Goal: Task Accomplishment & Management: Complete application form

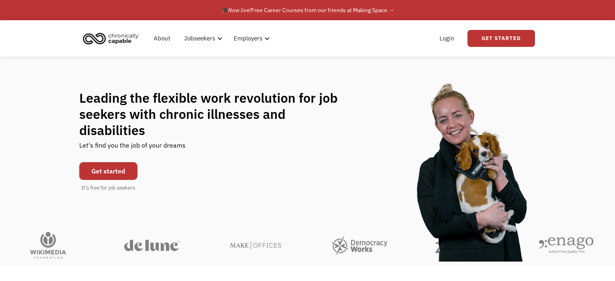
click at [112, 162] on link "Get started" at bounding box center [108, 171] width 58 height 18
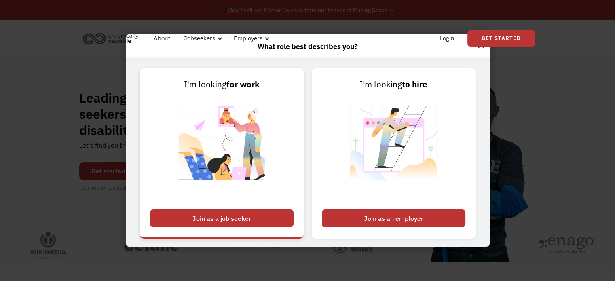
click at [249, 216] on div "Join as a job seeker" at bounding box center [222, 218] width 144 height 18
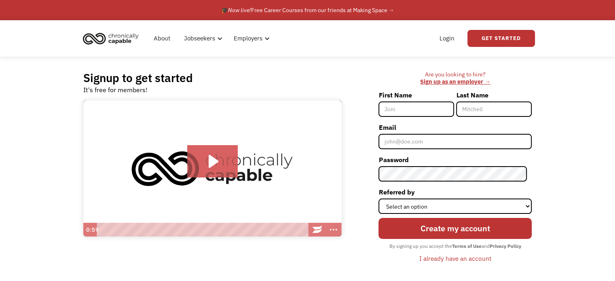
click at [401, 105] on input "First Name" at bounding box center [416, 108] width 76 height 15
type input "Kaitlyn"
click at [469, 114] on input "Last Name" at bounding box center [494, 108] width 76 height 15
type input "[PERSON_NAME]"
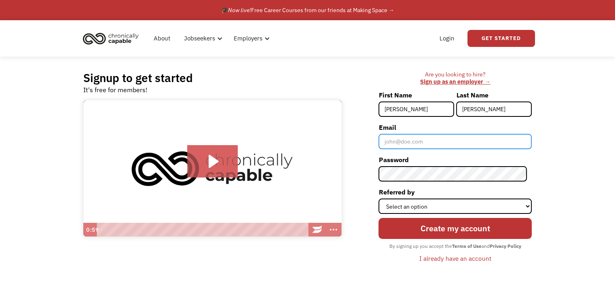
click at [448, 139] on input "Email" at bounding box center [454, 141] width 153 height 15
type input "K"
type input "[EMAIL_ADDRESS][DOMAIN_NAME]"
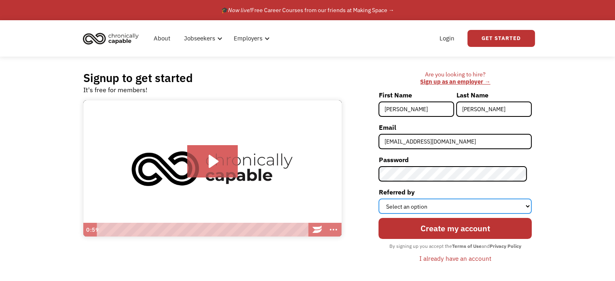
click at [458, 200] on select "Select an option Instagram Facebook Twitter Search Engine News Article Word of …" at bounding box center [454, 205] width 153 height 15
click at [383, 198] on select "Select an option Instagram Facebook Twitter Search Engine News Article Word of …" at bounding box center [454, 205] width 153 height 15
click at [417, 205] on select "Select an option Instagram Facebook Twitter Search Engine News Article Word of …" at bounding box center [454, 205] width 153 height 15
select select "Search Engine"
click at [383, 198] on select "Select an option Instagram Facebook Twitter Search Engine News Article Word of …" at bounding box center [454, 205] width 153 height 15
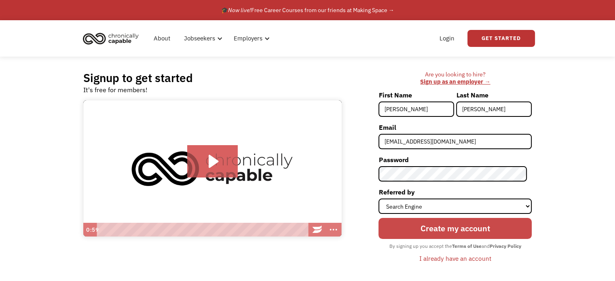
click at [430, 226] on input "Create my account" at bounding box center [454, 228] width 153 height 21
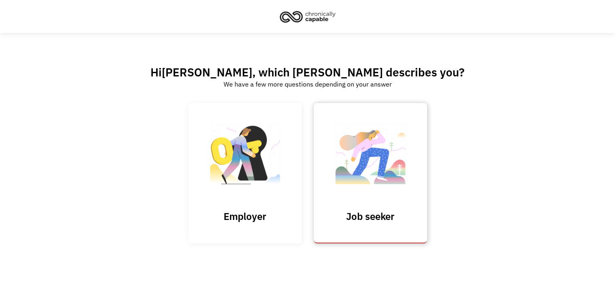
click at [381, 174] on img at bounding box center [370, 158] width 81 height 79
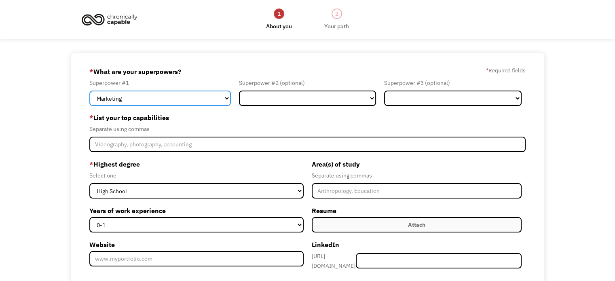
click at [211, 98] on select "Marketing Human Resources Finance Technology Operations Sales Industrial & Manu…" at bounding box center [159, 98] width 141 height 15
select select "Customer Service"
click at [89, 91] on select "Marketing Human Resources Finance Technology Operations Sales Industrial & Manu…" at bounding box center [159, 98] width 141 height 15
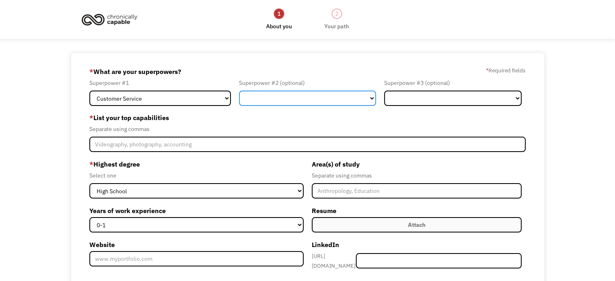
click at [254, 103] on select "Marketing Human Resources Finance Technology Operations Sales Industrial & Manu…" at bounding box center [307, 98] width 137 height 15
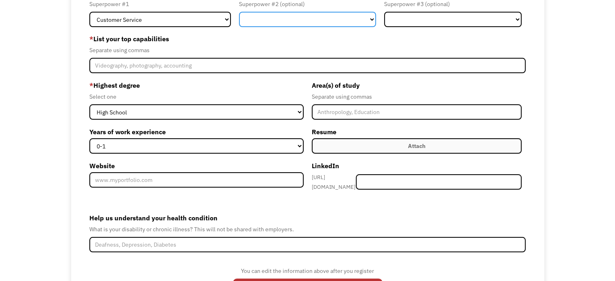
scroll to position [81, 0]
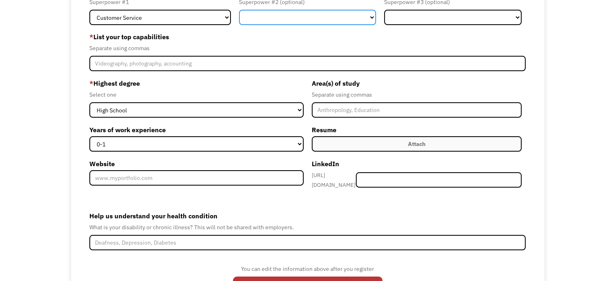
click at [293, 22] on select "Marketing Human Resources Finance Technology Operations Sales Industrial & Manu…" at bounding box center [307, 17] width 137 height 15
select select "Science & Education"
click at [239, 10] on select "Marketing Human Resources Finance Technology Operations Sales Industrial & Manu…" at bounding box center [307, 17] width 137 height 15
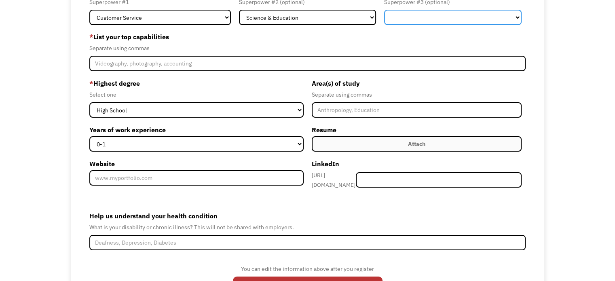
click at [490, 19] on select "Marketing Human Resources Finance Technology Operations Sales Industrial & Manu…" at bounding box center [452, 17] width 137 height 15
select select "Design"
click at [384, 10] on select "Marketing Human Resources Finance Technology Operations Sales Industrial & Manu…" at bounding box center [452, 17] width 137 height 15
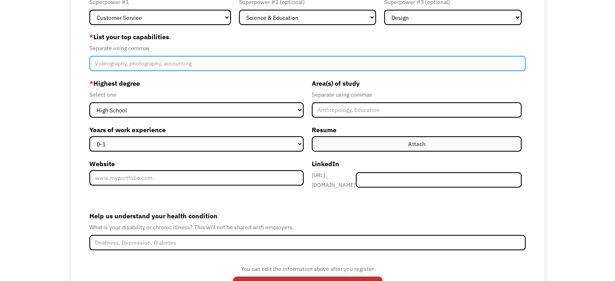
click at [137, 60] on input "Member-Create-Step1" at bounding box center [307, 63] width 436 height 15
type input "drawing, reading, speaking"
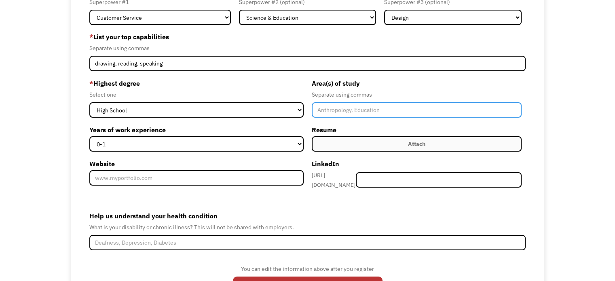
click at [401, 109] on input "Member-Create-Step1" at bounding box center [417, 109] width 210 height 15
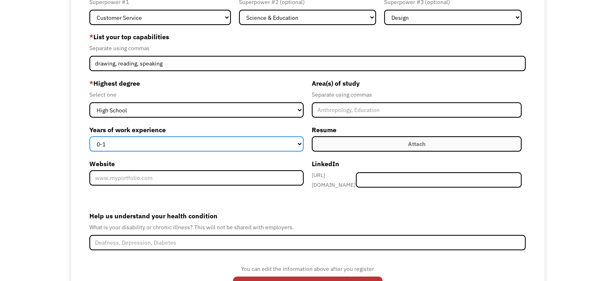
click at [154, 144] on select "0-1 2-4 5-10 11-15 15+" at bounding box center [196, 143] width 214 height 15
click at [168, 147] on select "0-1 2-4 5-10 11-15 15+" at bounding box center [196, 143] width 214 height 15
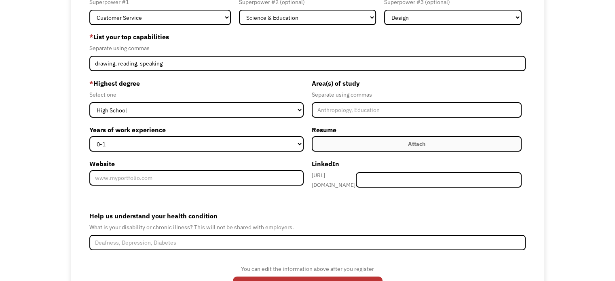
click at [384, 148] on label "Attach" at bounding box center [417, 143] width 210 height 15
click at [384, 144] on label "Attach" at bounding box center [417, 143] width 210 height 15
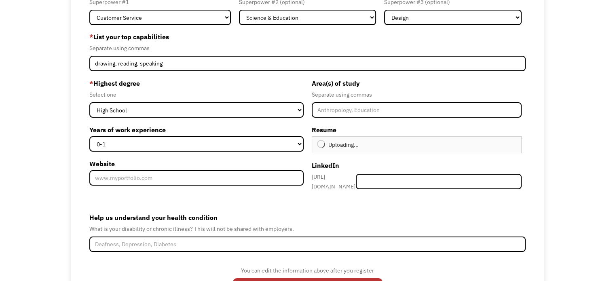
type input "Continue"
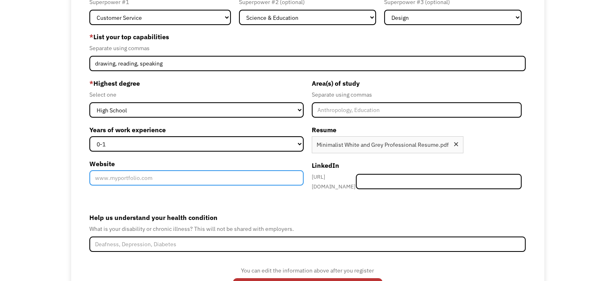
click at [223, 181] on input "Website" at bounding box center [196, 177] width 214 height 15
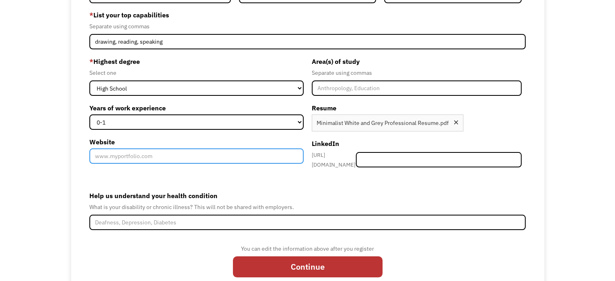
scroll to position [121, 0]
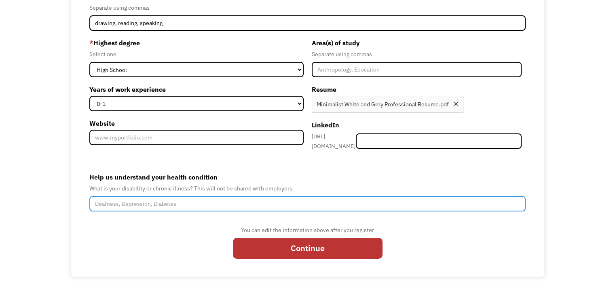
click at [171, 198] on input "Help us understand your health condition" at bounding box center [307, 203] width 436 height 15
click at [220, 200] on input "major depressive disorder, bpd, painful bladder ssyndrome" at bounding box center [307, 203] width 436 height 15
click at [250, 200] on input "major depressive disorder, bpd, painful bladder syndrome" at bounding box center [307, 203] width 436 height 15
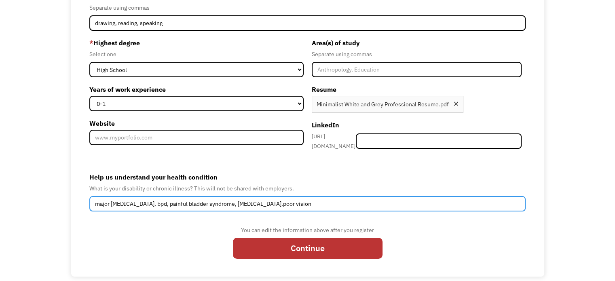
click at [264, 201] on input "major depressive disorder, bpd, painful bladder syndrome, arthritis,poor vision" at bounding box center [307, 203] width 436 height 15
click at [265, 201] on input "major depressive disorder, bpd, painful bladder syndrome, arthritis,poor vision" at bounding box center [307, 203] width 436 height 15
click at [302, 201] on input "major depressive disorder, bpd, painful bladder syndrome, arthritis, poor vision" at bounding box center [307, 203] width 436 height 15
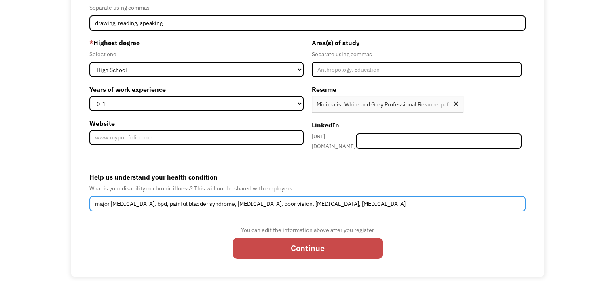
type input "major [MEDICAL_DATA], bpd, painful bladder syndrome, [MEDICAL_DATA], poor visio…"
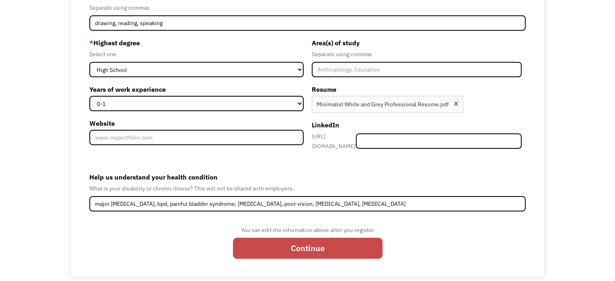
click at [312, 239] on input "Continue" at bounding box center [308, 248] width 150 height 21
type input "Please wait..."
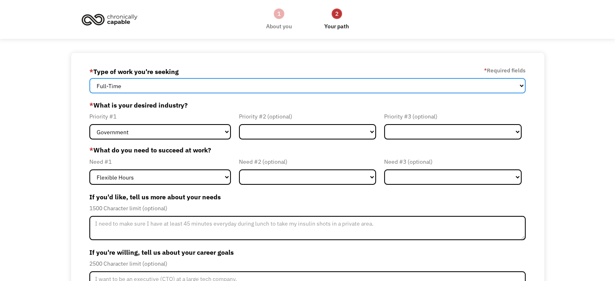
click at [151, 85] on select "Full-Time Part-Time Both Full-Time and Part-Time" at bounding box center [307, 85] width 436 height 15
select select "Both Full-Time and Part-Time"
click at [89, 78] on select "Full-Time Part-Time Both Full-Time and Part-Time" at bounding box center [307, 85] width 436 height 15
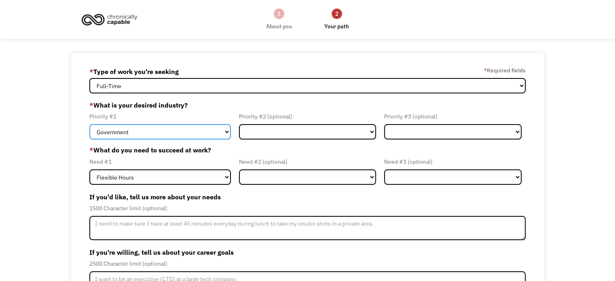
click at [152, 134] on select "Government Finance & Insurance Health & Social Care Tech & Engineering Creative…" at bounding box center [159, 131] width 141 height 15
select select "Creative & Design"
click at [89, 124] on select "Government Finance & Insurance Health & Social Care Tech & Engineering Creative…" at bounding box center [159, 131] width 141 height 15
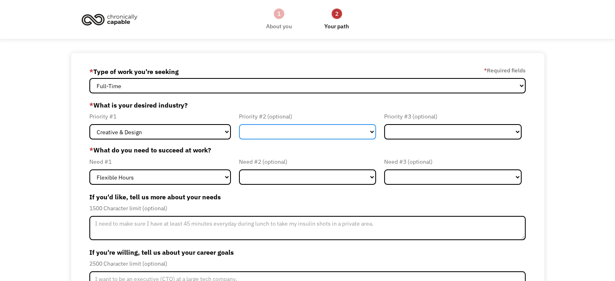
click at [255, 132] on select "Government Finance & Insurance Health & Social Care Tech & Engineering Creative…" at bounding box center [307, 131] width 137 height 15
select select "Other"
click at [239, 124] on select "Government Finance & Insurance Health & Social Care Tech & Engineering Creative…" at bounding box center [307, 131] width 137 height 15
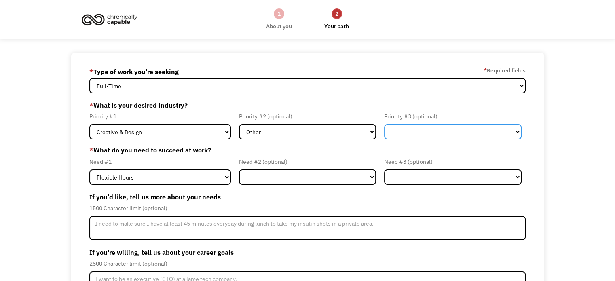
click at [420, 135] on select "Government Finance & Insurance Health & Social Care Tech & Engineering Creative…" at bounding box center [452, 131] width 137 height 15
select select "Other"
click at [384, 124] on select "Government Finance & Insurance Health & Social Care Tech & Engineering Creative…" at bounding box center [452, 131] width 137 height 15
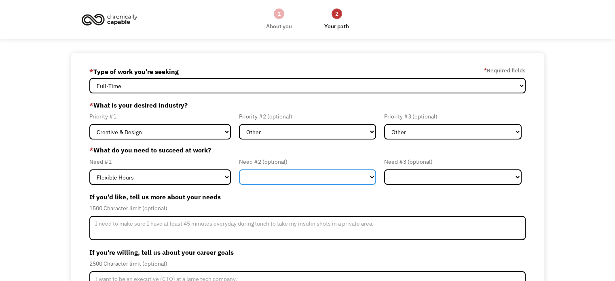
click at [277, 177] on select "Flexible Hours Remote Work Service Animal On-site Accommodations Visual Support…" at bounding box center [307, 176] width 137 height 15
select select "Remote Work"
click at [239, 169] on select "Flexible Hours Remote Work Service Animal On-site Accommodations Visual Support…" at bounding box center [307, 176] width 137 height 15
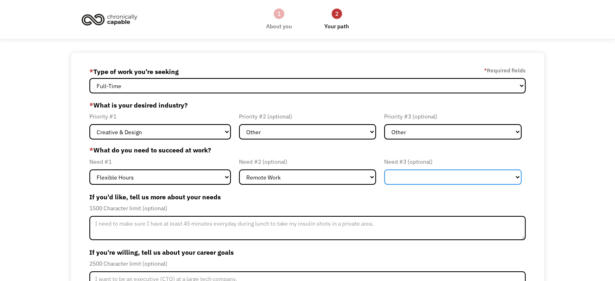
click at [453, 177] on select "Flexible Hours Remote Work Service Animal On-site Accommodations Visual Support…" at bounding box center [452, 176] width 137 height 15
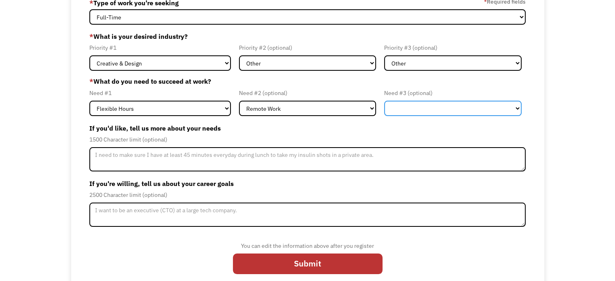
scroll to position [79, 0]
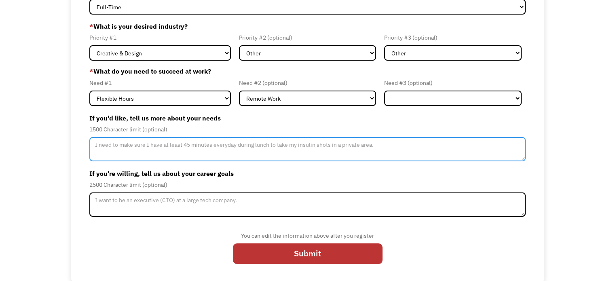
click at [244, 150] on textarea "Member-Update-Form-Step2" at bounding box center [307, 149] width 436 height 24
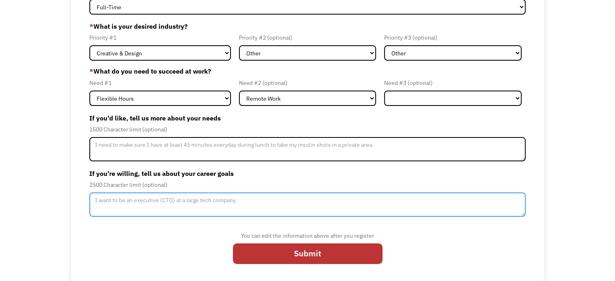
click at [181, 202] on textarea "Member-Update-Form-Step2" at bounding box center [307, 204] width 436 height 24
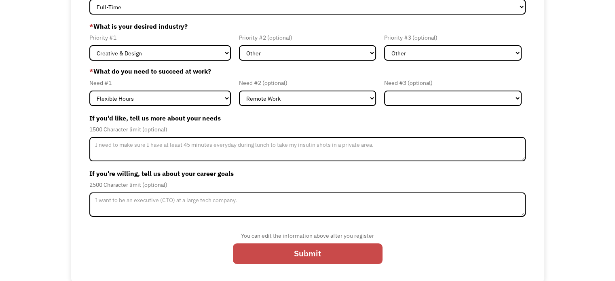
click at [261, 249] on input "Submit" at bounding box center [308, 253] width 150 height 21
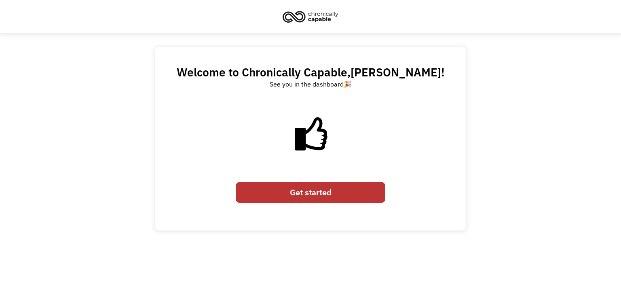
click at [306, 185] on link "Get started" at bounding box center [311, 192] width 150 height 21
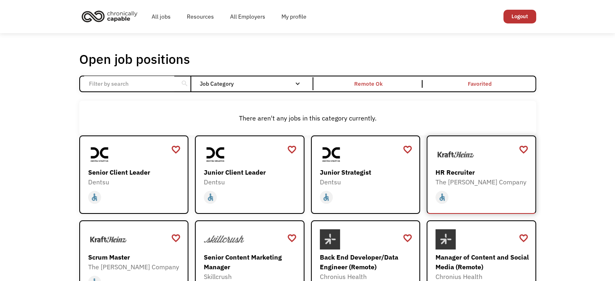
click at [488, 181] on div "The [PERSON_NAME] Company" at bounding box center [482, 182] width 94 height 10
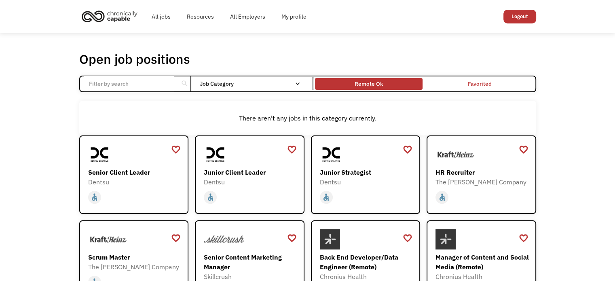
click at [376, 86] on div "Remote Ok" at bounding box center [369, 84] width 28 height 10
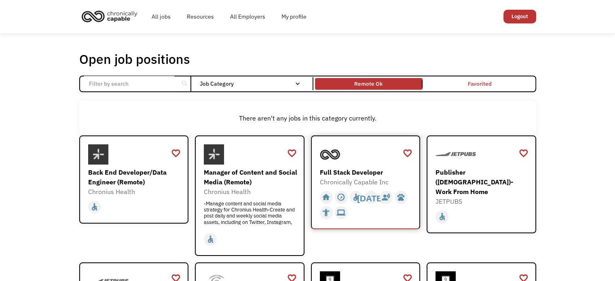
click at [369, 157] on div at bounding box center [367, 154] width 94 height 20
click at [250, 218] on div "-Manage content and social media strategy for Chronius Health-Create and post d…" at bounding box center [251, 212] width 94 height 24
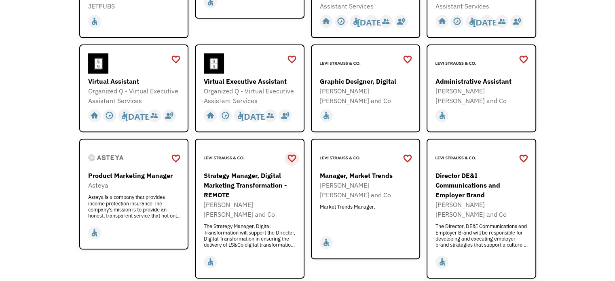
scroll to position [323, 0]
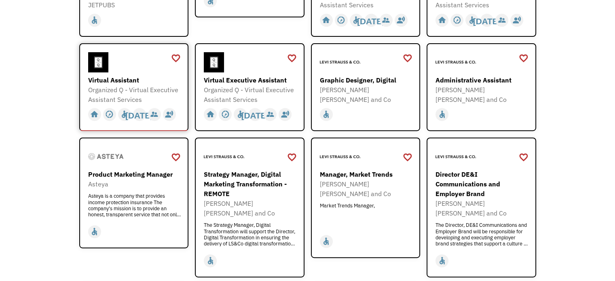
click at [138, 82] on div "Virtual Assistant" at bounding box center [135, 80] width 94 height 10
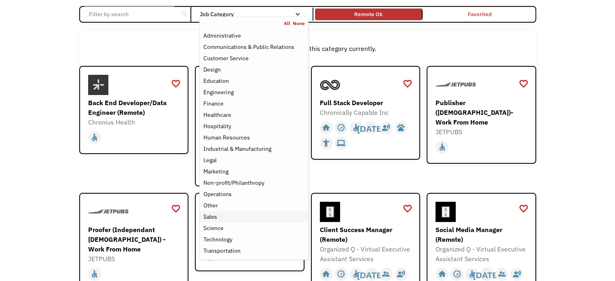
scroll to position [81, 0]
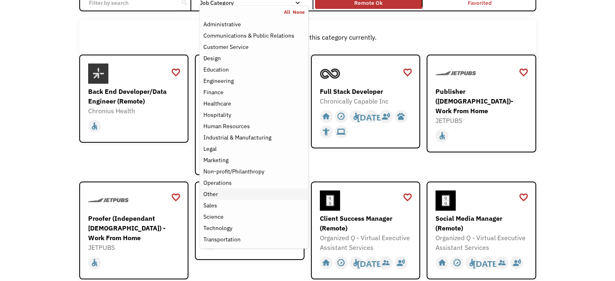
click at [230, 194] on div "Other" at bounding box center [253, 194] width 101 height 10
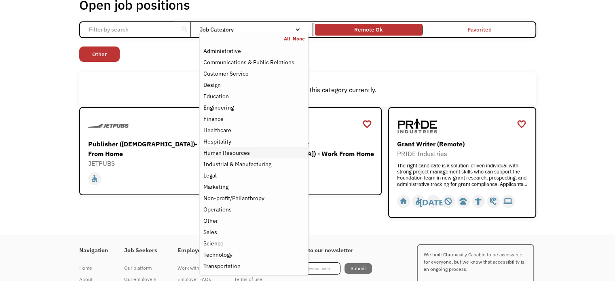
scroll to position [40, 0]
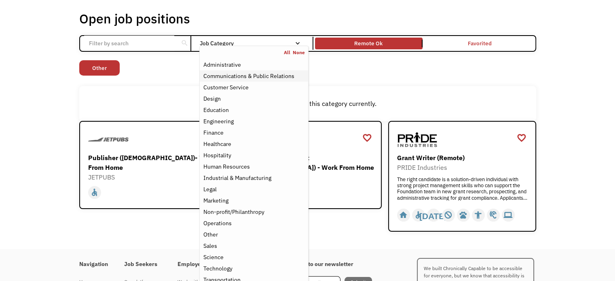
click at [255, 80] on div "Communications & Public Relations" at bounding box center [248, 76] width 91 height 10
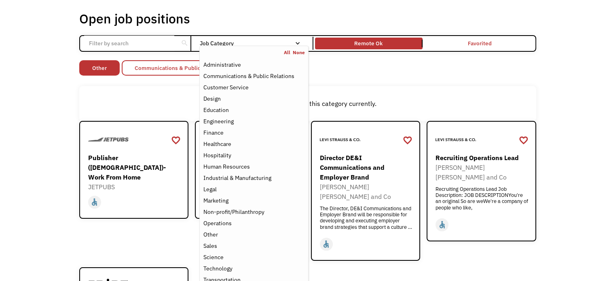
click at [102, 70] on link "Other" at bounding box center [99, 67] width 40 height 15
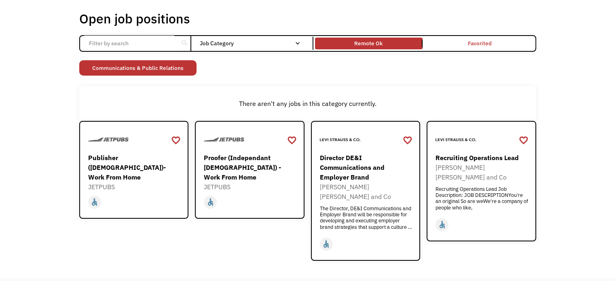
click at [183, 72] on link "Communications & Public Relations" at bounding box center [137, 67] width 117 height 15
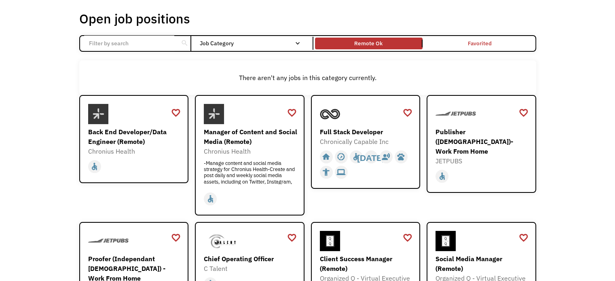
click at [236, 50] on div "search Filter by category Administration Communications & Public Relations Cust…" at bounding box center [307, 43] width 457 height 17
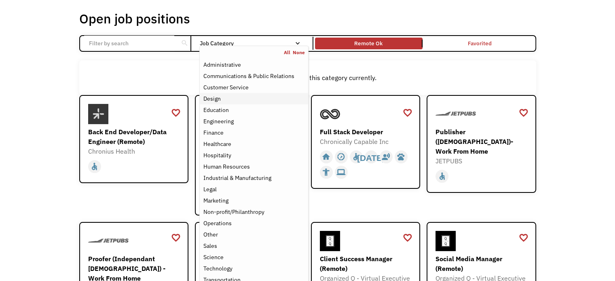
click at [241, 99] on div "Design" at bounding box center [253, 99] width 101 height 10
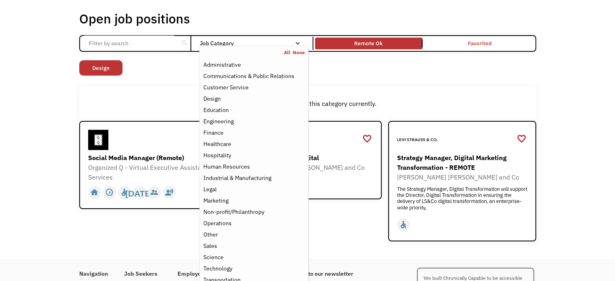
click at [165, 91] on div "There aren't any jobs in this category currently." at bounding box center [307, 103] width 457 height 35
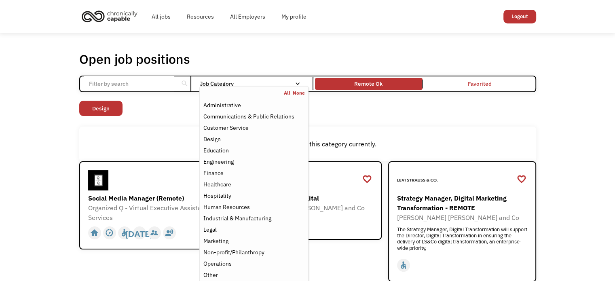
click at [253, 87] on nav "All None Administrative Communications & Public Relations Customer Service Desi…" at bounding box center [253, 207] width 109 height 243
click at [227, 195] on div "Hospitality" at bounding box center [217, 196] width 28 height 10
click at [152, 112] on link "Design" at bounding box center [156, 108] width 43 height 15
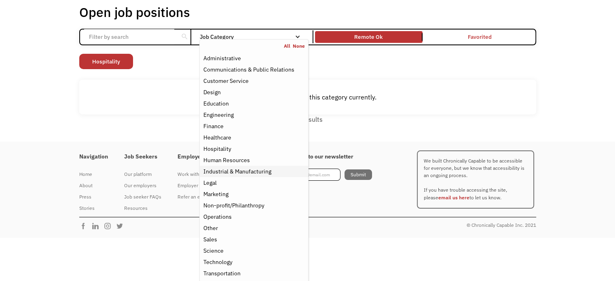
scroll to position [49, 0]
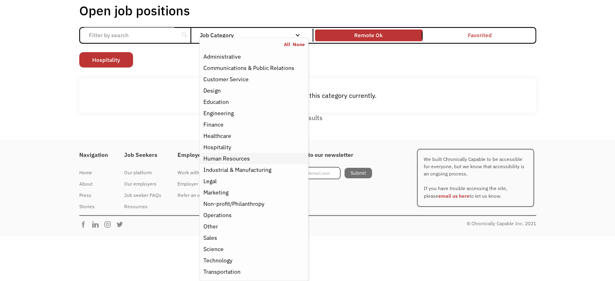
click at [227, 154] on div "Human Resources" at bounding box center [226, 159] width 46 height 10
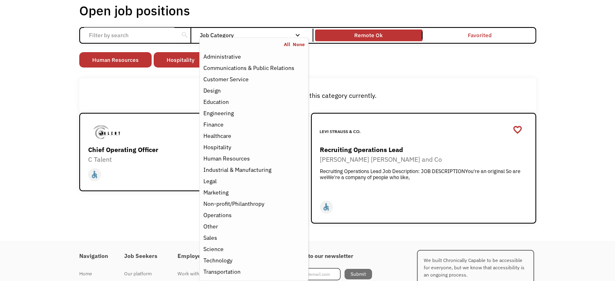
click at [137, 213] on div "favorite_border favorite Saving Chief Operating Officer C Talent mailto:info@ct…" at bounding box center [191, 168] width 225 height 111
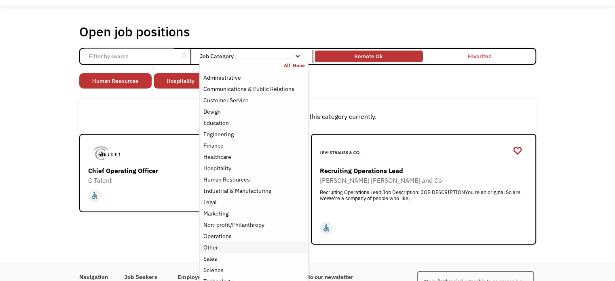
scroll to position [40, 0]
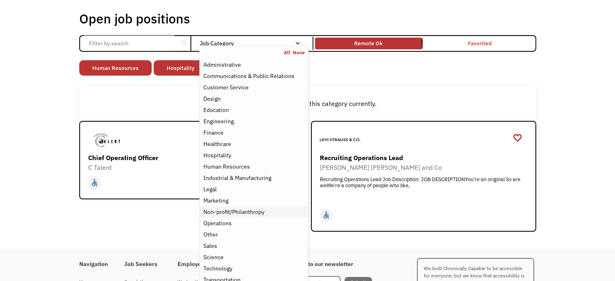
click at [239, 213] on div "Non-profit/Philanthropy" at bounding box center [233, 212] width 61 height 10
click at [178, 72] on link "Human Resources" at bounding box center [205, 67] width 72 height 15
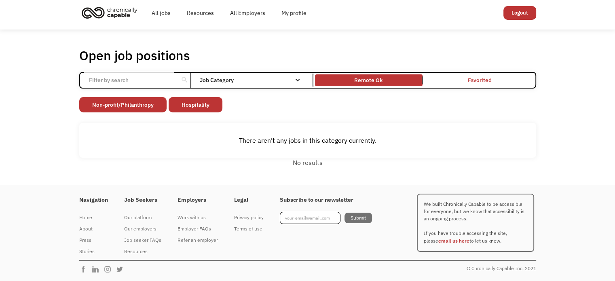
scroll to position [3, 0]
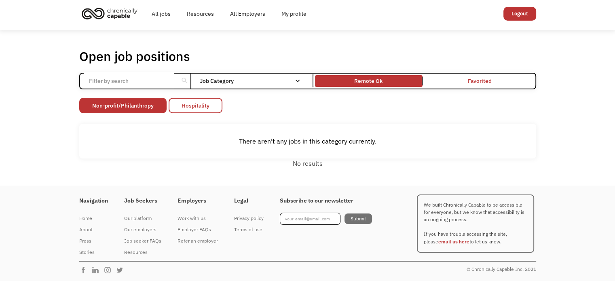
click at [196, 98] on link "Hospitality" at bounding box center [196, 105] width 54 height 15
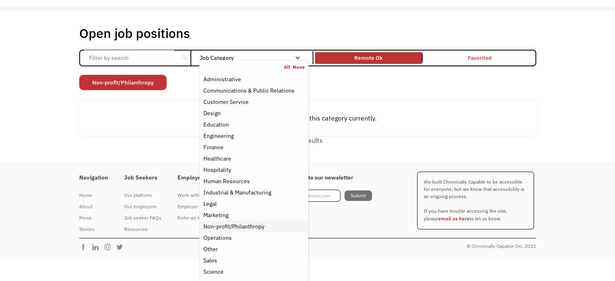
scroll to position [49, 0]
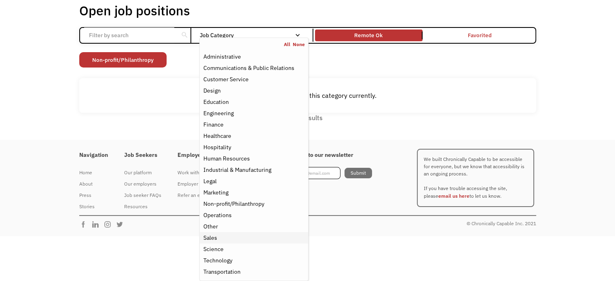
click at [233, 236] on div "Sales" at bounding box center [253, 238] width 101 height 10
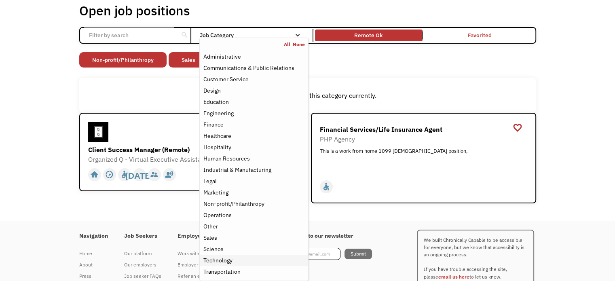
click at [234, 257] on div "Technology" at bounding box center [253, 260] width 101 height 10
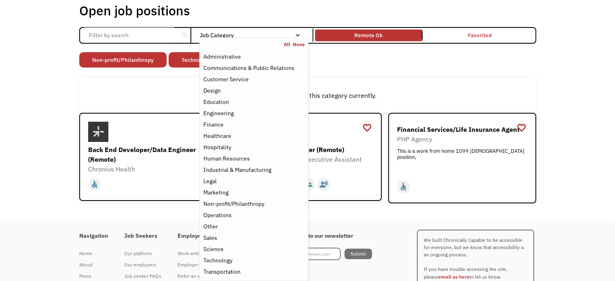
click at [154, 217] on div "Open job positions You have X liked items Search search Filter by category Admi…" at bounding box center [307, 103] width 615 height 236
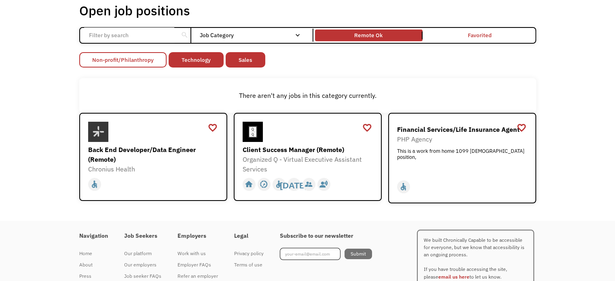
click at [155, 55] on link "Non-profit/Philanthropy" at bounding box center [122, 59] width 87 height 15
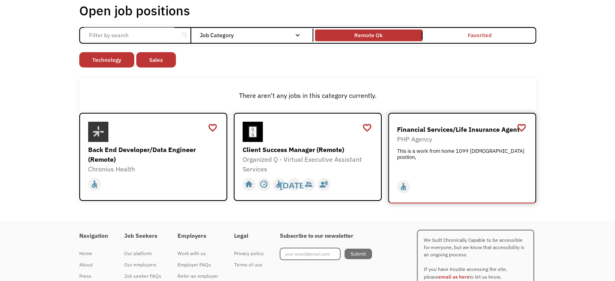
click at [443, 168] on div "This is a work from home 1099 contract position," at bounding box center [463, 160] width 132 height 24
click at [458, 128] on div "Financial Services/Life Insurance Agent" at bounding box center [463, 130] width 132 height 10
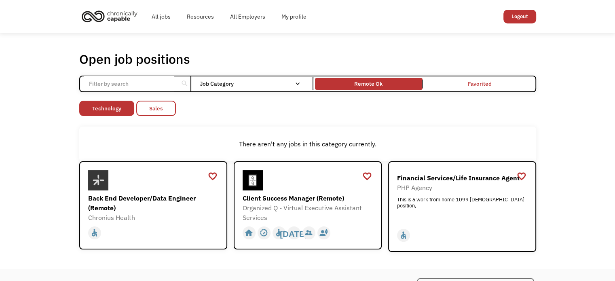
click at [162, 112] on link "Sales" at bounding box center [156, 108] width 40 height 15
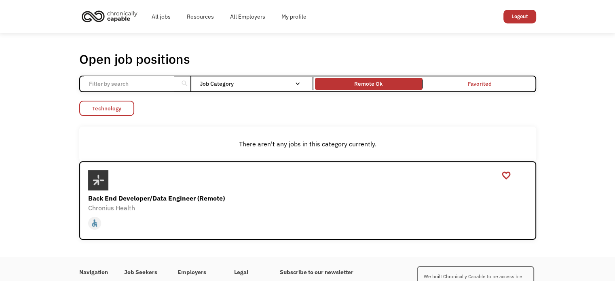
click at [124, 108] on link "Technology" at bounding box center [106, 108] width 55 height 15
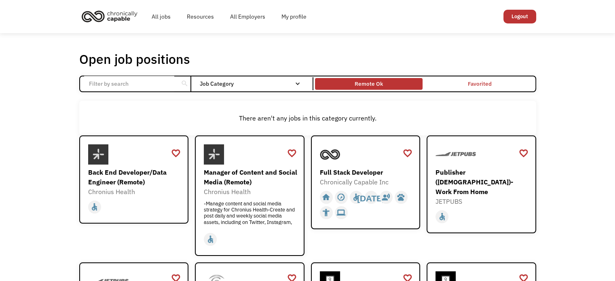
click at [393, 80] on div "Remote Ok" at bounding box center [369, 84] width 108 height 8
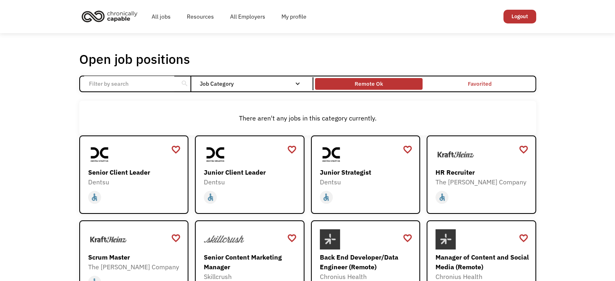
click at [393, 80] on div "Remote Ok" at bounding box center [369, 84] width 108 height 8
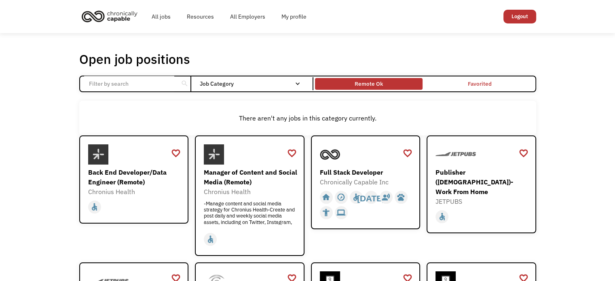
click at [393, 80] on div "Remote Ok" at bounding box center [369, 84] width 108 height 8
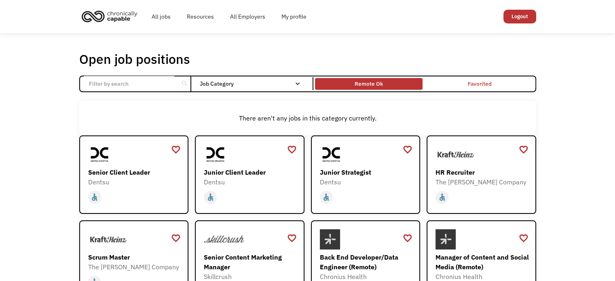
click at [349, 86] on div "Remote Ok" at bounding box center [369, 84] width 108 height 8
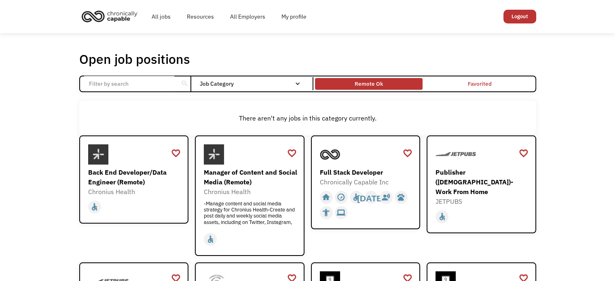
click at [349, 86] on div "Remote Ok" at bounding box center [369, 84] width 108 height 8
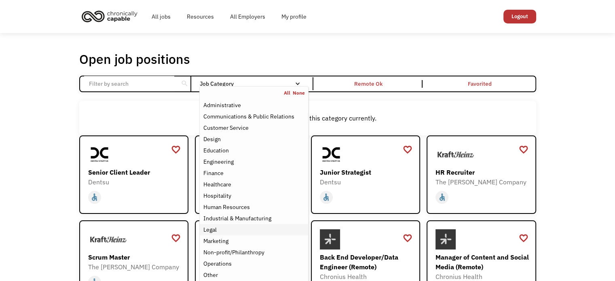
scroll to position [40, 0]
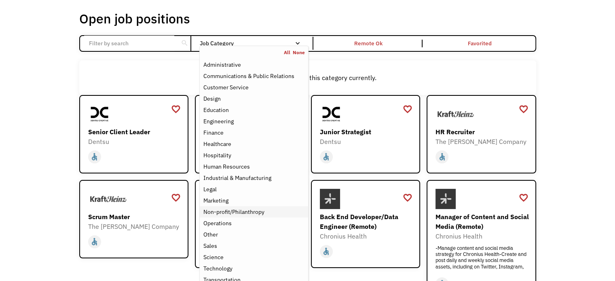
click at [236, 212] on div "Non-profit/Philanthropy" at bounding box center [233, 212] width 61 height 10
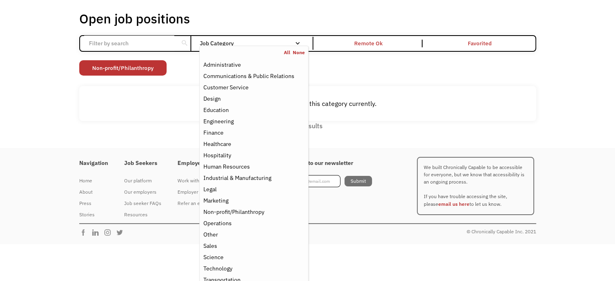
click at [288, 53] on link "All" at bounding box center [288, 52] width 9 height 6
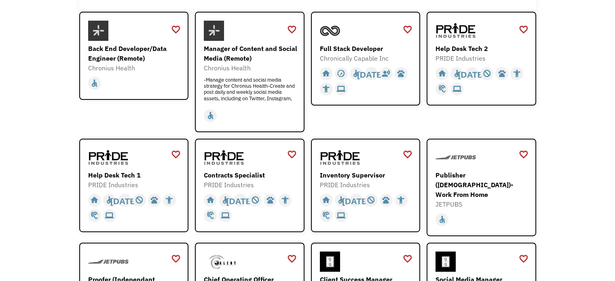
scroll to position [202, 0]
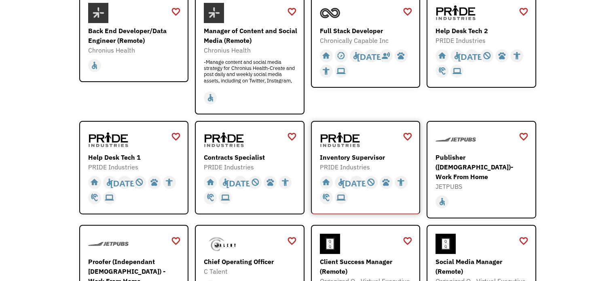
click at [354, 156] on div "Inventory Supervisor" at bounding box center [367, 157] width 94 height 10
click at [120, 137] on img at bounding box center [108, 140] width 40 height 20
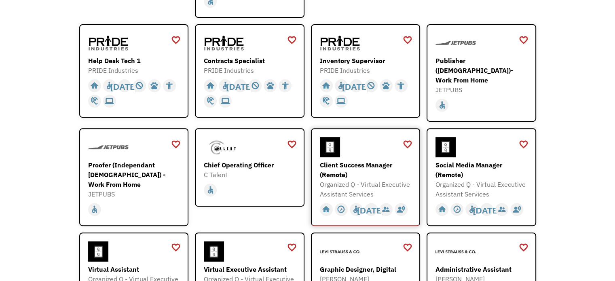
scroll to position [323, 0]
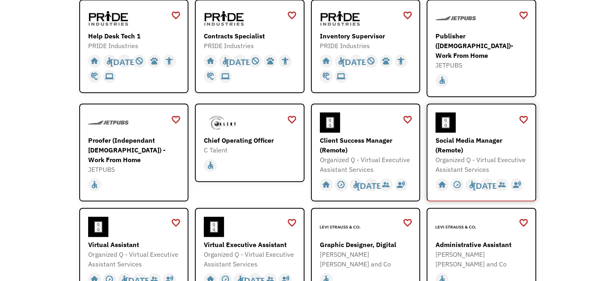
click at [491, 138] on div "Social Media Manager (Remote)" at bounding box center [482, 144] width 94 height 19
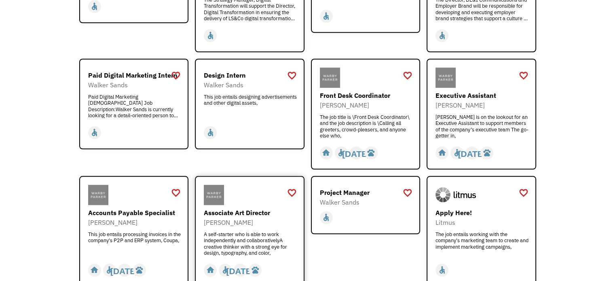
scroll to position [728, 0]
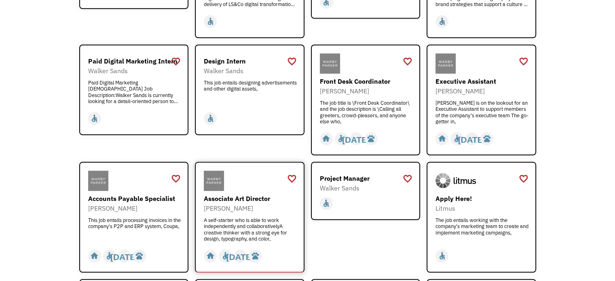
click at [247, 172] on div at bounding box center [251, 181] width 94 height 20
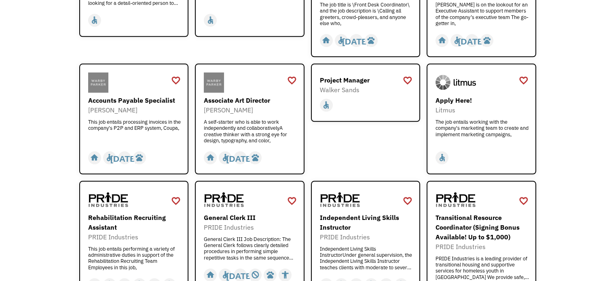
scroll to position [849, 0]
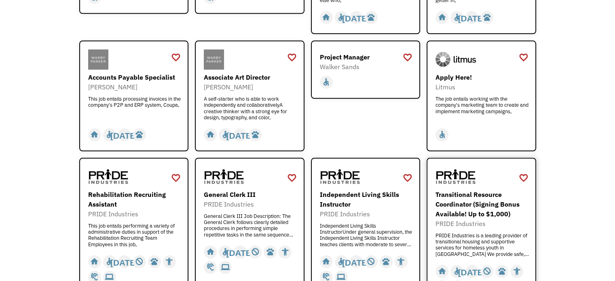
click at [486, 190] on div "Transitional Resource Coordinator (Signing Bonus Available! Up to $1,000)" at bounding box center [482, 204] width 94 height 29
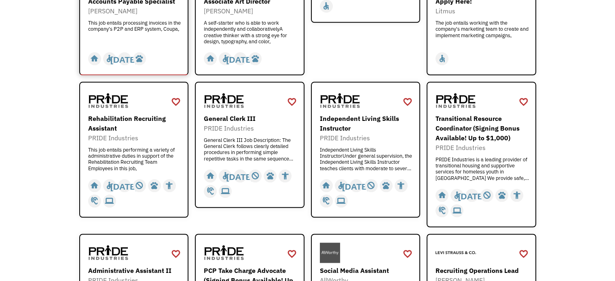
scroll to position [930, 0]
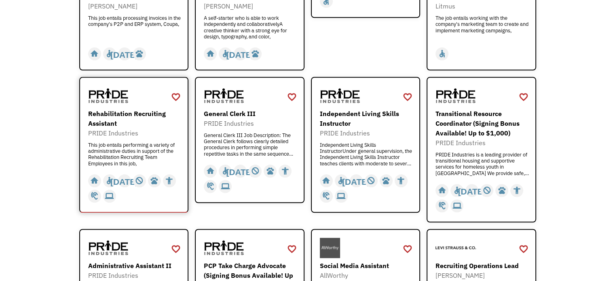
click at [141, 109] on div "Rehabilitation Recruiting Assistant" at bounding box center [135, 118] width 94 height 19
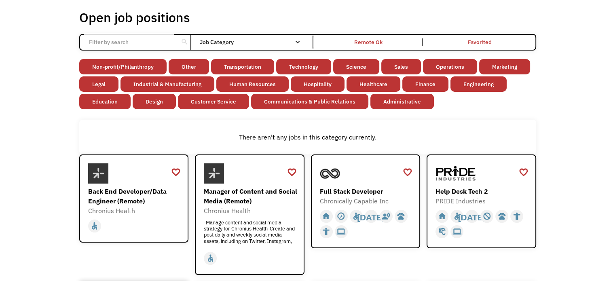
scroll to position [0, 0]
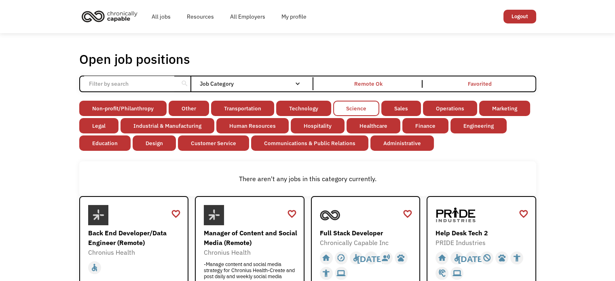
click at [344, 105] on link "Science" at bounding box center [356, 108] width 46 height 15
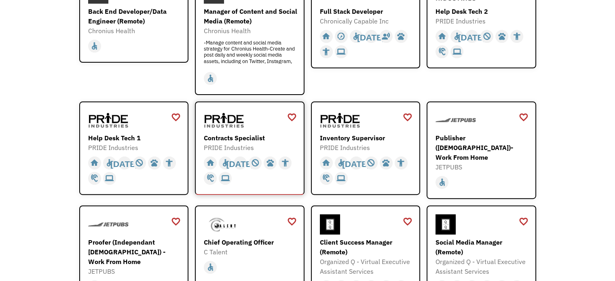
scroll to position [202, 0]
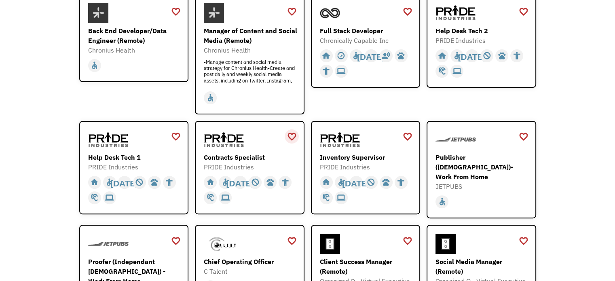
click at [294, 133] on div "favorite_border" at bounding box center [292, 137] width 10 height 12
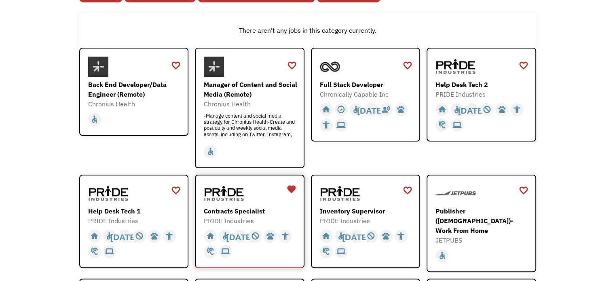
scroll to position [0, 0]
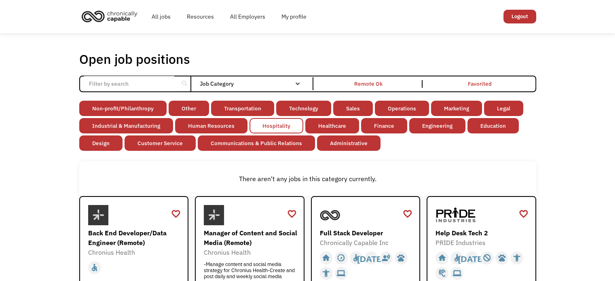
click at [283, 129] on link "Hospitality" at bounding box center [276, 125] width 54 height 15
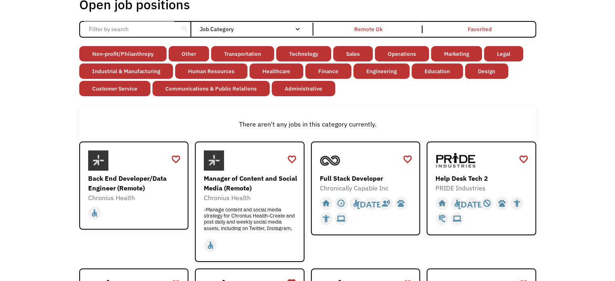
scroll to position [40, 0]
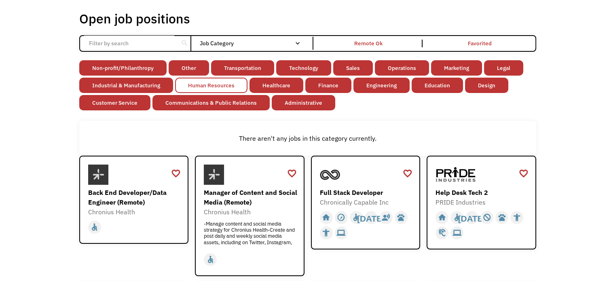
click at [217, 86] on link "Human Resources" at bounding box center [211, 85] width 72 height 15
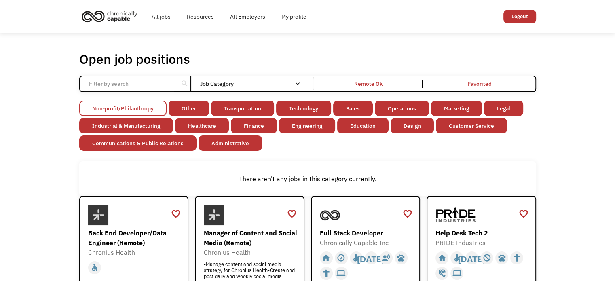
click at [144, 110] on link "Non-profit/Philanthropy" at bounding box center [122, 108] width 87 height 15
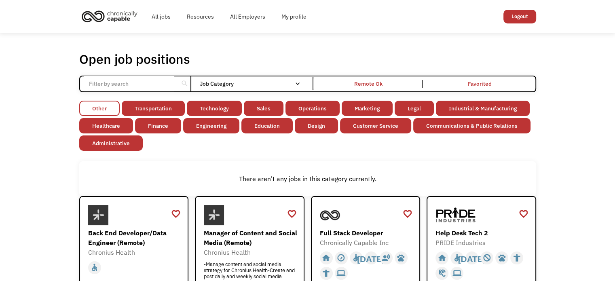
click at [105, 107] on link "Other" at bounding box center [99, 108] width 40 height 15
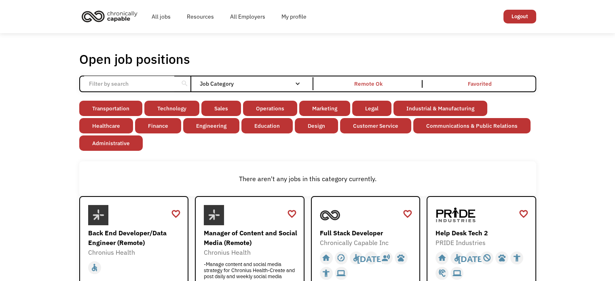
click at [163, 88] on input "Email Form" at bounding box center [129, 83] width 90 height 15
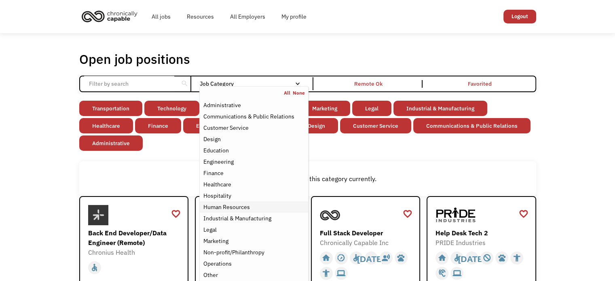
click at [226, 204] on div "Human Resources" at bounding box center [226, 207] width 46 height 10
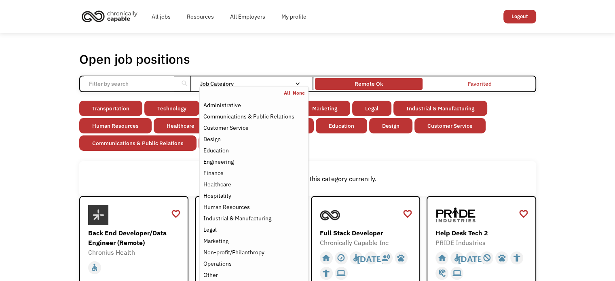
click at [383, 84] on div "Remote Ok" at bounding box center [369, 84] width 108 height 8
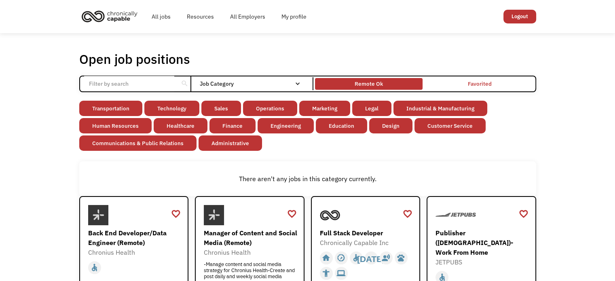
click at [382, 84] on div "Remote Ok" at bounding box center [369, 84] width 28 height 10
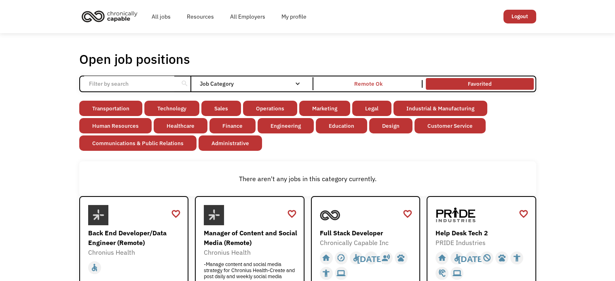
click at [439, 80] on link "Favorited" at bounding box center [479, 83] width 111 height 15
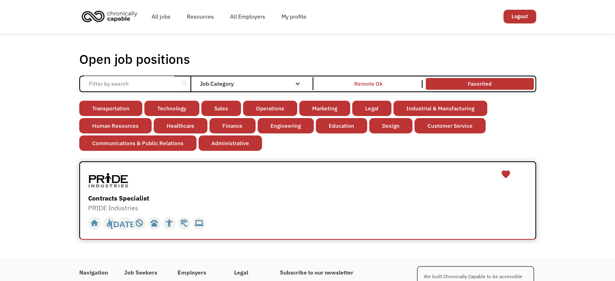
click at [150, 198] on div "Contracts Specialist" at bounding box center [308, 198] width 441 height 10
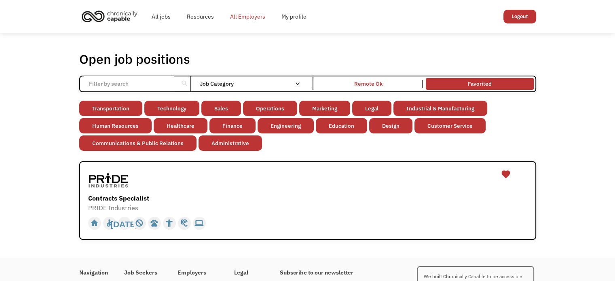
click at [262, 14] on link "All Employers" at bounding box center [247, 17] width 51 height 26
click at [246, 16] on link "All Employers" at bounding box center [247, 17] width 51 height 26
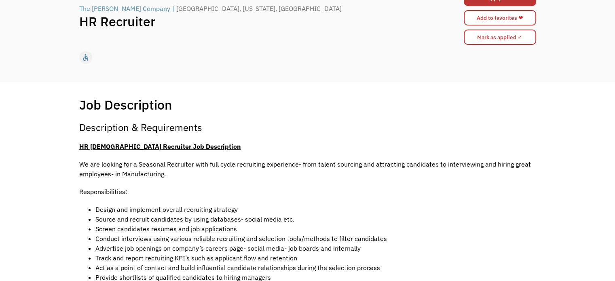
scroll to position [81, 0]
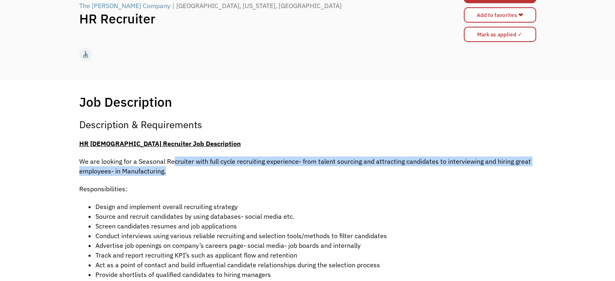
drag, startPoint x: 173, startPoint y: 164, endPoint x: 265, endPoint y: 171, distance: 92.5
click at [265, 171] on p "We are looking for a Seasonal Recruiter with full cycle recruiting experience- …" at bounding box center [307, 165] width 457 height 19
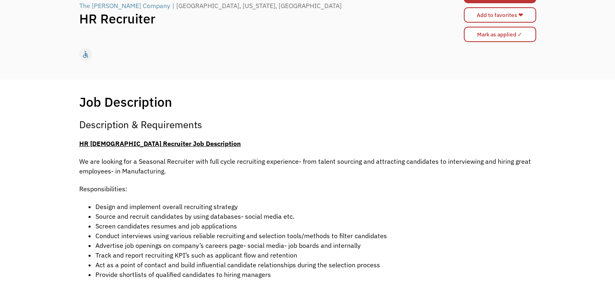
click at [226, 188] on p "Responsibilities:" at bounding box center [307, 189] width 457 height 10
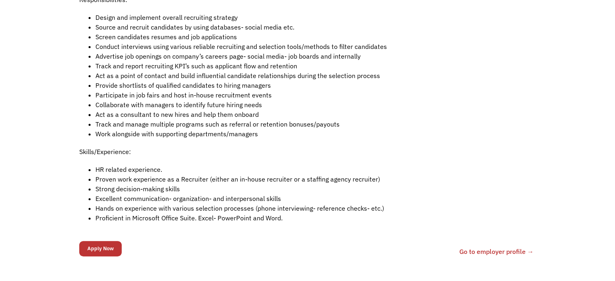
scroll to position [283, 0]
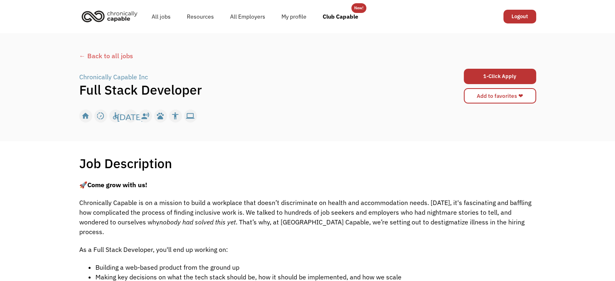
scroll to position [81, 0]
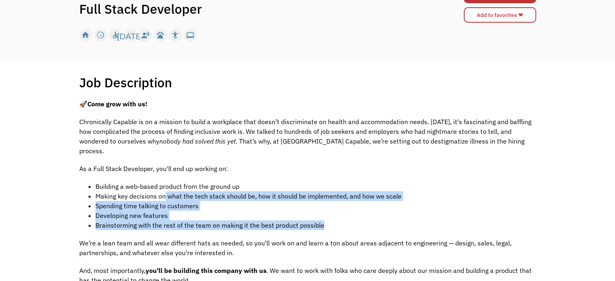
drag, startPoint x: 164, startPoint y: 189, endPoint x: 336, endPoint y: 219, distance: 174.5
click at [336, 219] on ul "Building a web-based product from the ground up Making key decisions on what th…" at bounding box center [307, 205] width 457 height 49
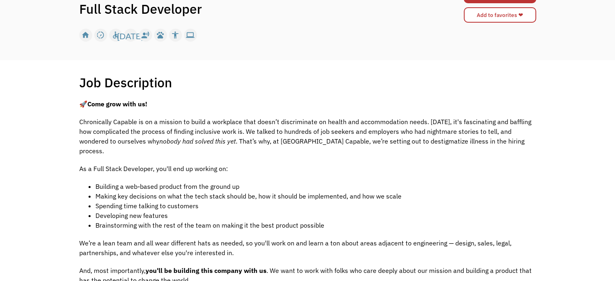
click at [236, 240] on p "We’re a lean team and all wear different hats as needed, so you'll work on and …" at bounding box center [307, 247] width 457 height 19
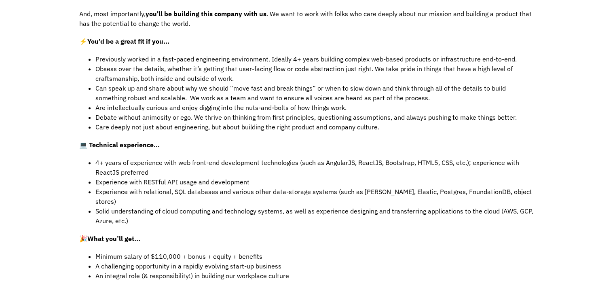
scroll to position [364, 0]
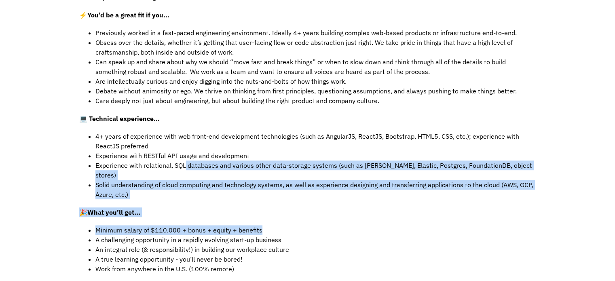
drag, startPoint x: 185, startPoint y: 155, endPoint x: 385, endPoint y: 199, distance: 205.3
click at [386, 200] on div "🚀 Come grow with us! Chronically Capable is on a mission to build a workplace t…" at bounding box center [307, 121] width 457 height 611
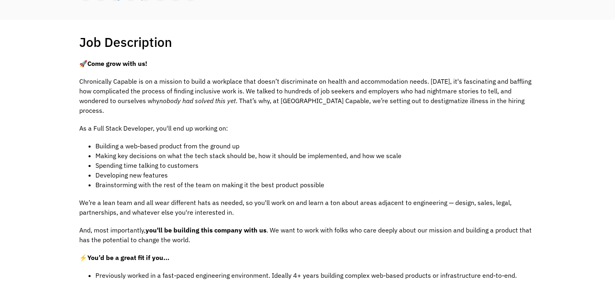
scroll to position [0, 0]
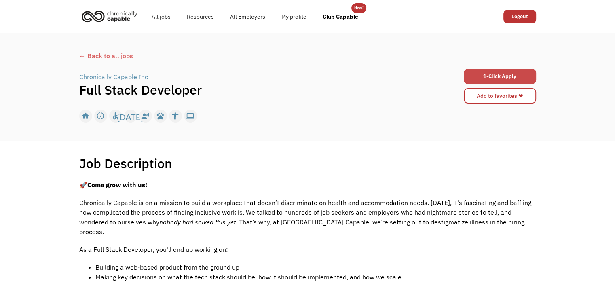
click at [489, 79] on input "1-Click Apply" at bounding box center [500, 76] width 72 height 15
type input "Please wait..."
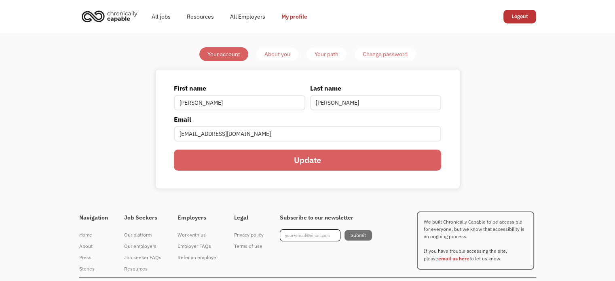
click at [274, 53] on div "About you" at bounding box center [277, 54] width 26 height 10
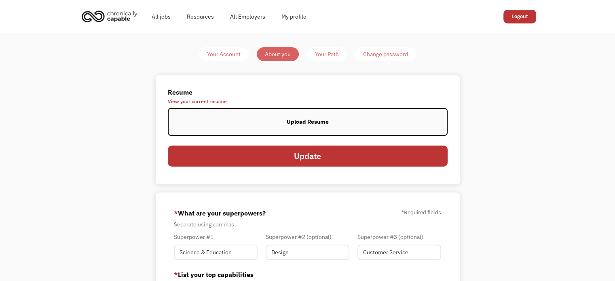
click at [201, 99] on span "View your current resume" at bounding box center [308, 101] width 280 height 5
click at [317, 117] on div "Upload Resume" at bounding box center [308, 122] width 42 height 10
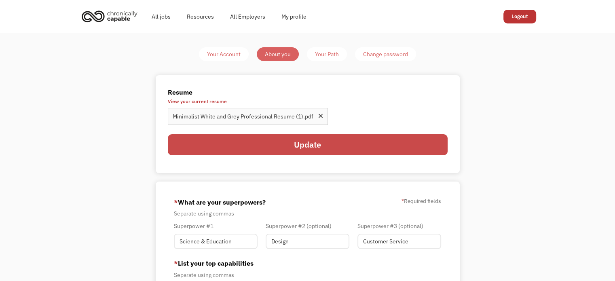
click at [281, 147] on input "Update" at bounding box center [308, 144] width 280 height 21
type input "Please wait..."
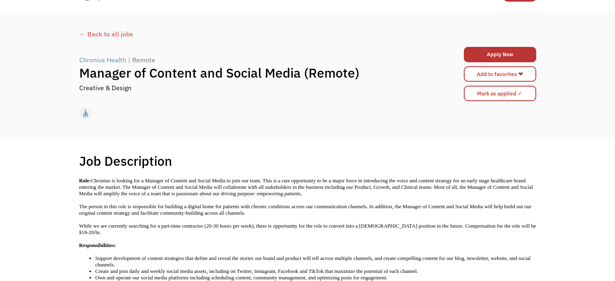
scroll to position [40, 0]
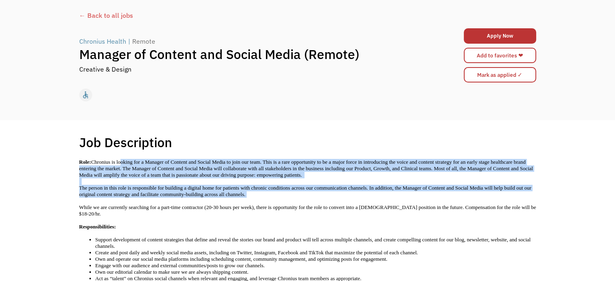
drag, startPoint x: 121, startPoint y: 161, endPoint x: 249, endPoint y: 196, distance: 132.3
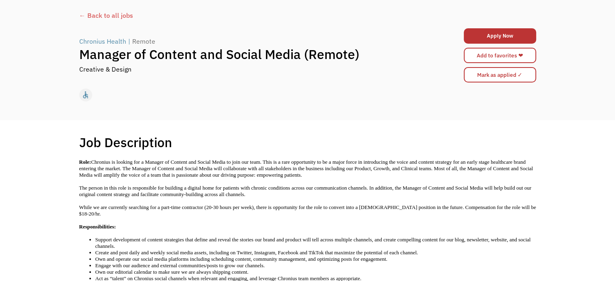
click at [173, 224] on p "Responsibilities:" at bounding box center [307, 227] width 457 height 6
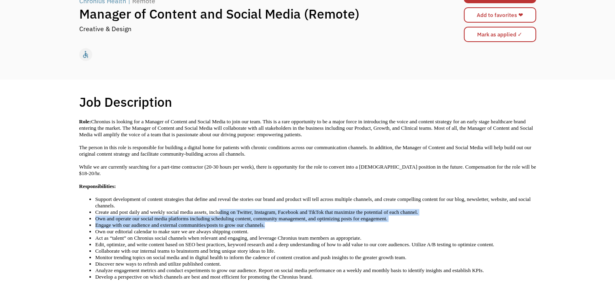
drag, startPoint x: 219, startPoint y: 205, endPoint x: 373, endPoint y: 221, distance: 154.9
click at [373, 221] on ul "Support development of content strategies that define and reveal the stories ou…" at bounding box center [307, 251] width 457 height 110
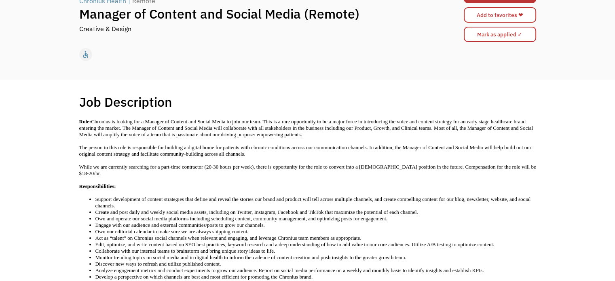
drag, startPoint x: 370, startPoint y: 224, endPoint x: 340, endPoint y: 225, distance: 30.3
click at [368, 228] on li "Own our editorial calendar to make sure we are always shipping content." at bounding box center [315, 231] width 441 height 6
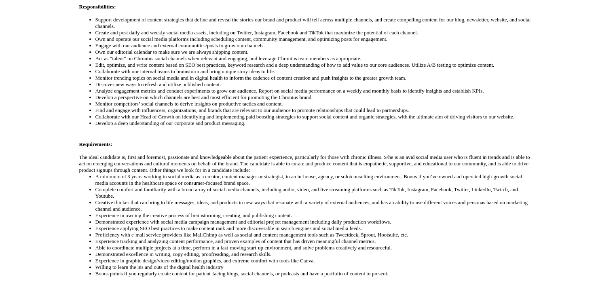
scroll to position [404, 0]
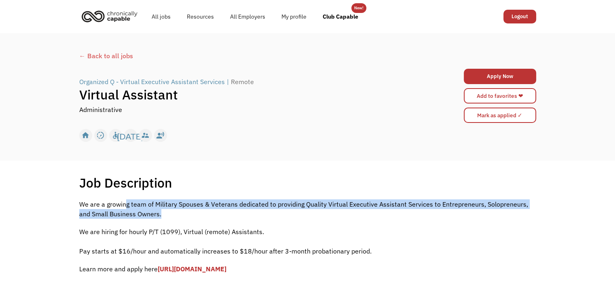
drag, startPoint x: 125, startPoint y: 205, endPoint x: 223, endPoint y: 218, distance: 99.0
click at [223, 218] on div "We are a growing team of Military Spouses & Veterans dedicated to providing Qua…" at bounding box center [307, 240] width 457 height 82
click at [221, 217] on p "We are a growing team of Military Spouses & Veterans dedicated to providing Qua…" at bounding box center [307, 208] width 457 height 19
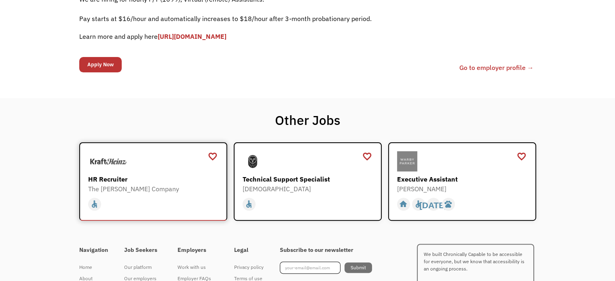
scroll to position [202, 0]
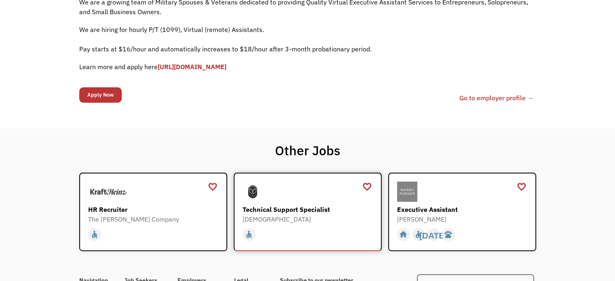
click at [260, 205] on div "Technical Support Specialist" at bounding box center [309, 210] width 132 height 10
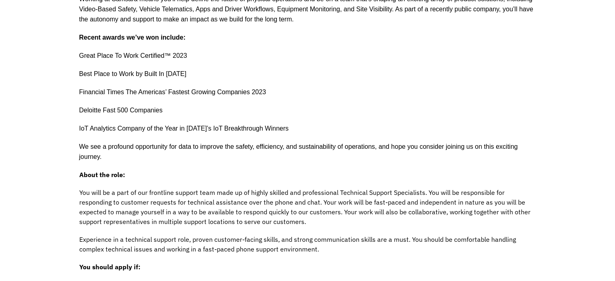
scroll to position [283, 0]
drag, startPoint x: 204, startPoint y: 205, endPoint x: 334, endPoint y: 209, distance: 130.2
click at [334, 209] on p "You will be a part of our frontline support team made up of highly skilled and …" at bounding box center [307, 206] width 457 height 39
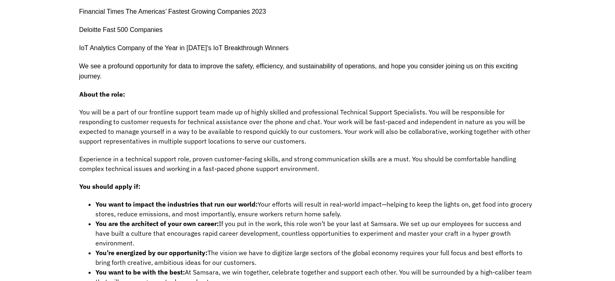
scroll to position [364, 0]
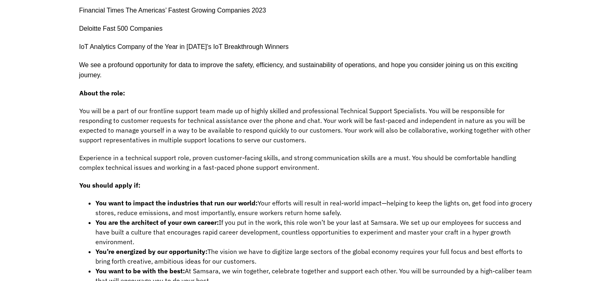
drag, startPoint x: 148, startPoint y: 200, endPoint x: 532, endPoint y: 224, distance: 385.6
click at [532, 224] on ul "You want to impact the industries that run our world: Your efforts will result …" at bounding box center [307, 241] width 457 height 87
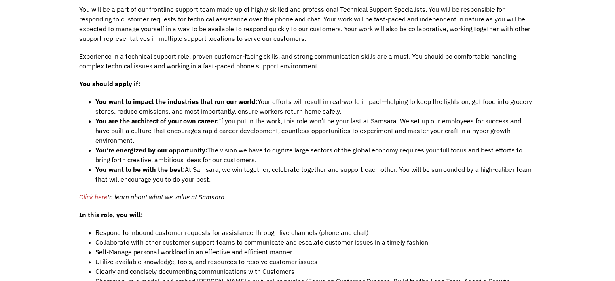
scroll to position [485, 0]
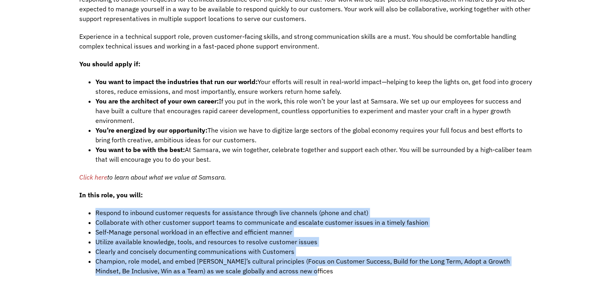
drag, startPoint x: 95, startPoint y: 194, endPoint x: 309, endPoint y: 250, distance: 220.6
click at [309, 250] on ul "Respond to inbound customer requests for assistance through live channels (phon…" at bounding box center [307, 242] width 457 height 68
click at [286, 257] on span "Champion, role model, and embed Samsara’s cultural principles (Focus on Custome…" at bounding box center [302, 266] width 414 height 18
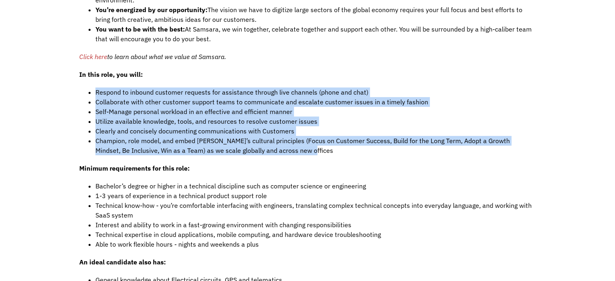
scroll to position [606, 0]
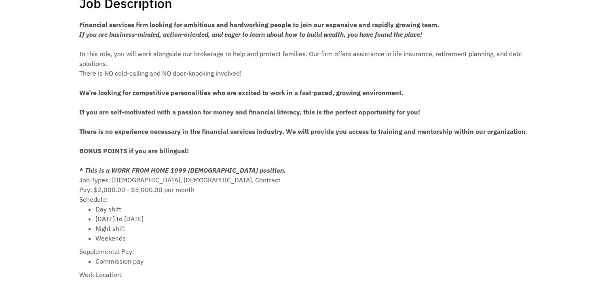
scroll to position [162, 0]
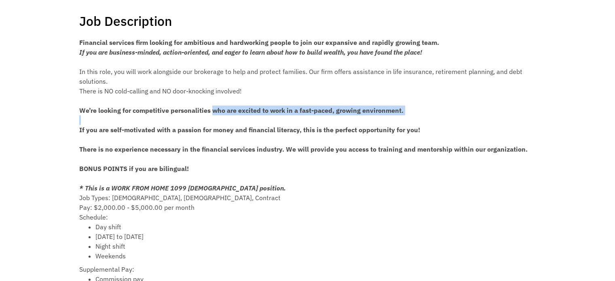
drag, startPoint x: 211, startPoint y: 111, endPoint x: 320, endPoint y: 119, distance: 109.4
click at [320, 119] on div "Financial services firm looking for ambitious and hardworking people to join ou…" at bounding box center [307, 218] width 457 height 361
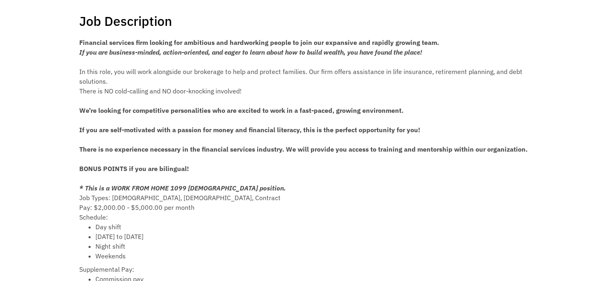
click at [223, 146] on span "There is no experience necessary in the financial services industry. We will pr…" at bounding box center [303, 149] width 448 height 8
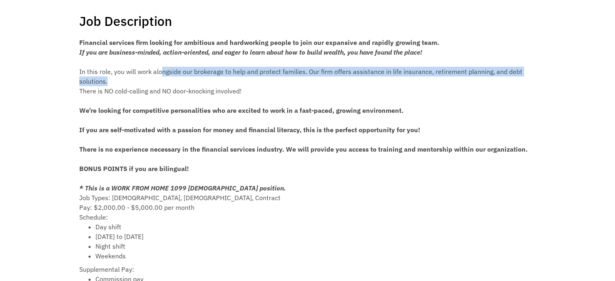
drag, startPoint x: 161, startPoint y: 66, endPoint x: 338, endPoint y: 80, distance: 177.2
click at [338, 80] on div "In this role, you will work alongside our brokerage to help and protect familie…" at bounding box center [307, 76] width 457 height 19
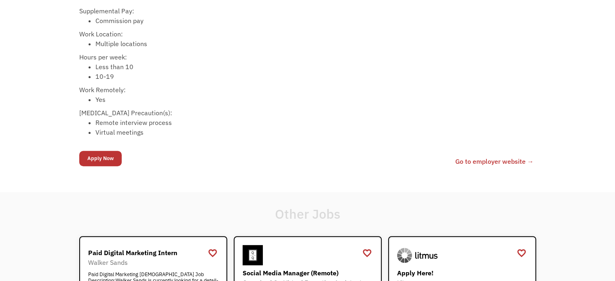
scroll to position [445, 0]
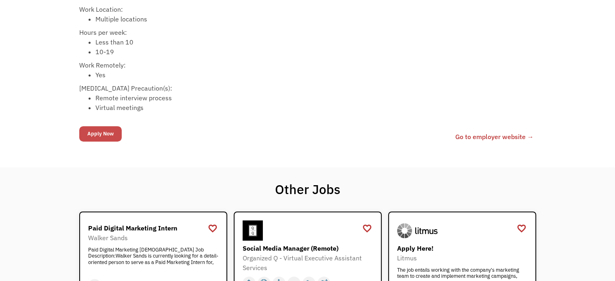
click at [113, 135] on input "Apply Now" at bounding box center [100, 133] width 42 height 15
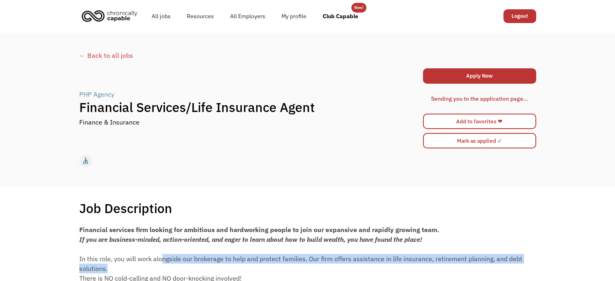
scroll to position [0, 0]
click at [452, 76] on link "Apply Now" at bounding box center [479, 76] width 113 height 15
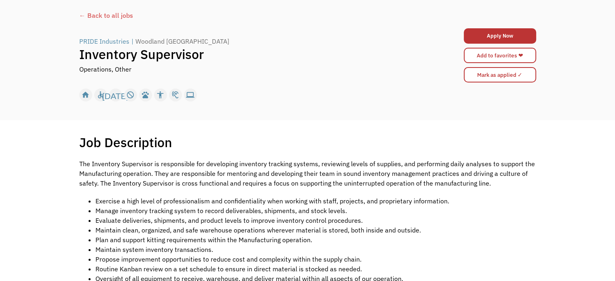
scroll to position [81, 0]
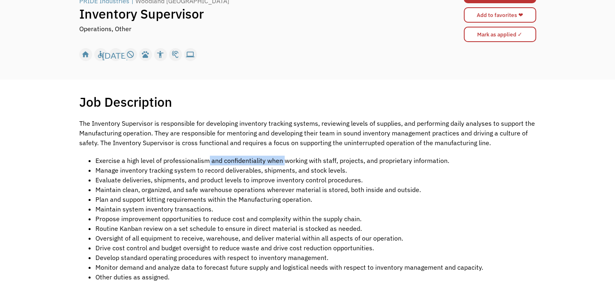
drag, startPoint x: 206, startPoint y: 159, endPoint x: 283, endPoint y: 148, distance: 77.9
click at [283, 148] on div "The Inventory Supervisor is responsible for developing inventory tracking syste…" at bounding box center [307, 245] width 457 height 254
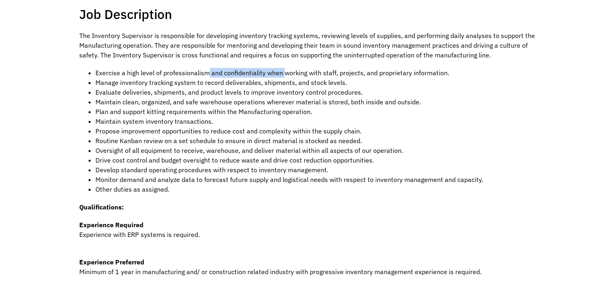
scroll to position [243, 0]
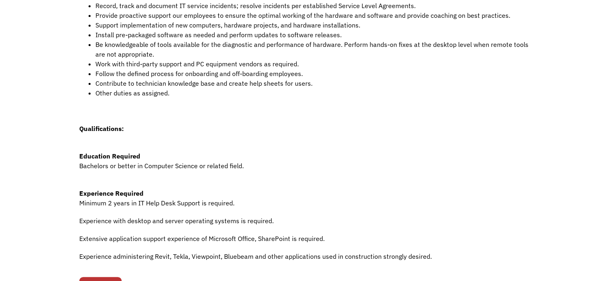
scroll to position [283, 0]
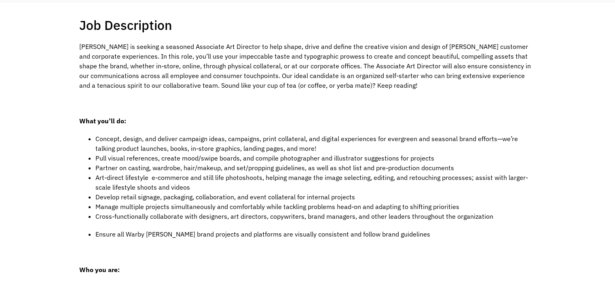
scroll to position [202, 0]
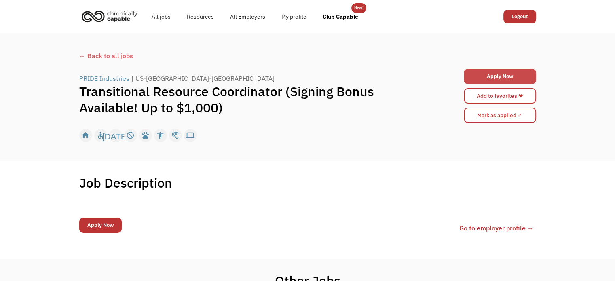
click at [515, 76] on link "Apply Now" at bounding box center [500, 76] width 72 height 15
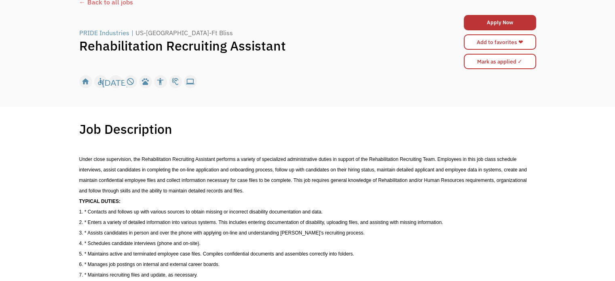
scroll to position [121, 0]
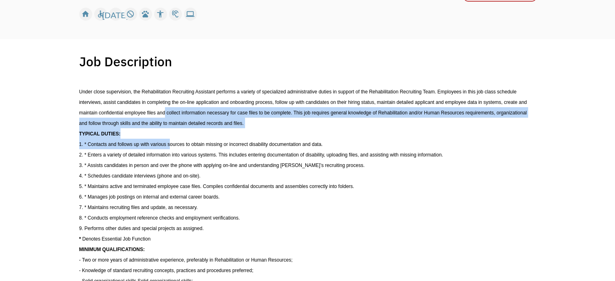
drag, startPoint x: 184, startPoint y: 142, endPoint x: 279, endPoint y: 116, distance: 98.6
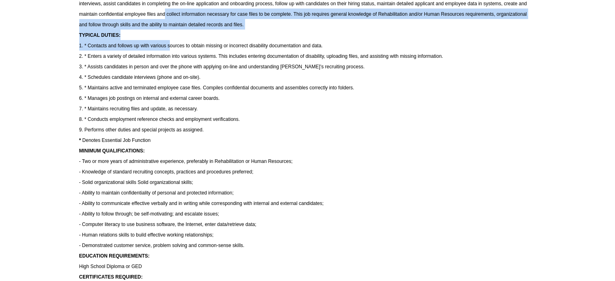
scroll to position [243, 0]
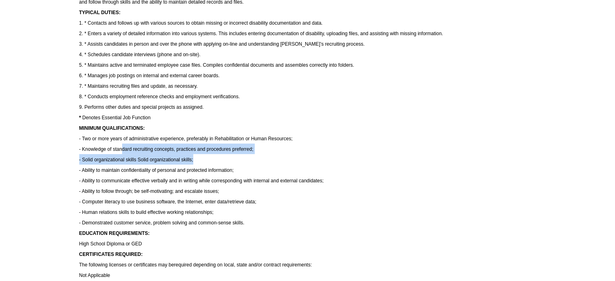
drag, startPoint x: 129, startPoint y: 140, endPoint x: 206, endPoint y: 153, distance: 78.7
click at [215, 150] on div "Under close supervision, the Rehabilitation Recruiting Assistant performs a var…" at bounding box center [307, 182] width 457 height 450
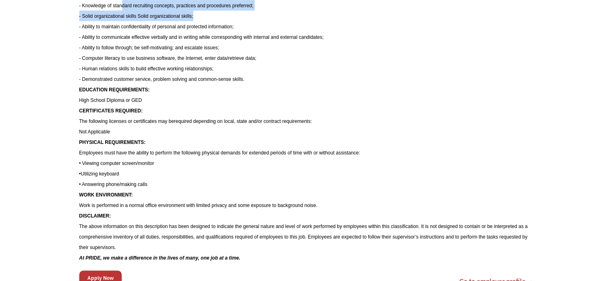
scroll to position [404, 0]
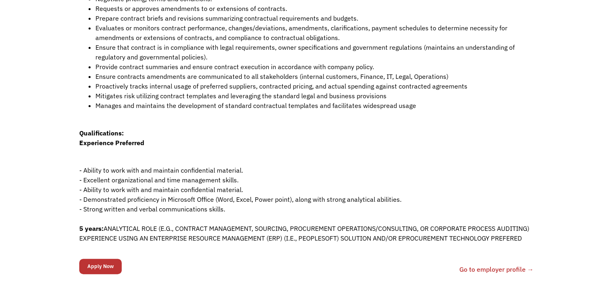
scroll to position [202, 0]
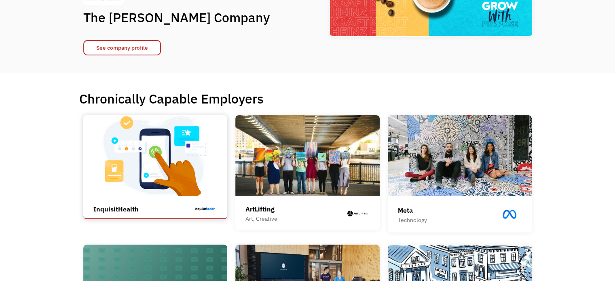
scroll to position [121, 0]
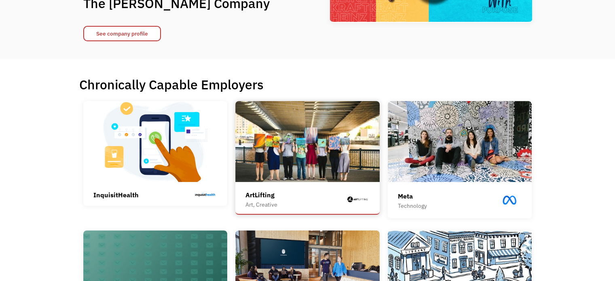
click at [299, 169] on img at bounding box center [307, 141] width 144 height 81
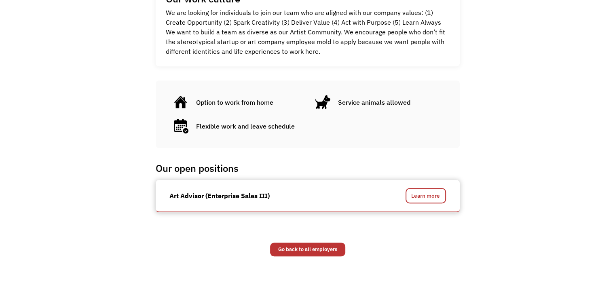
scroll to position [364, 0]
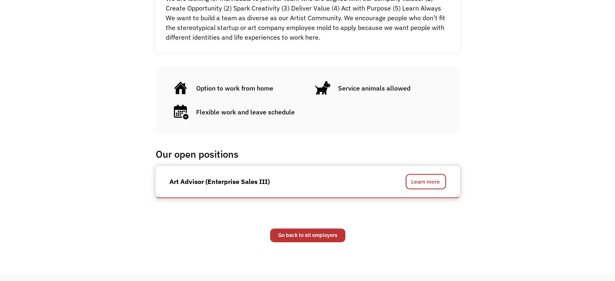
click at [238, 182] on div "Art Advisor (Enterprise Sales III)" at bounding box center [219, 182] width 100 height 10
click at [198, 179] on div "Art Advisor (Enterprise Sales III)" at bounding box center [219, 182] width 100 height 10
click at [429, 184] on link "Learn more" at bounding box center [425, 181] width 40 height 15
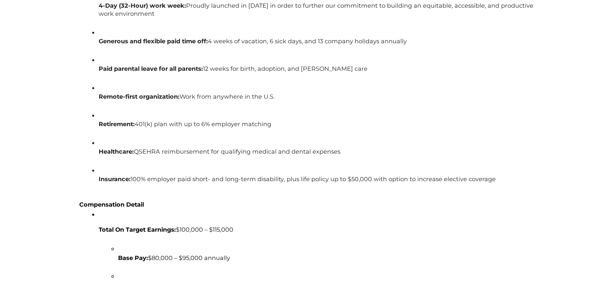
scroll to position [1294, 0]
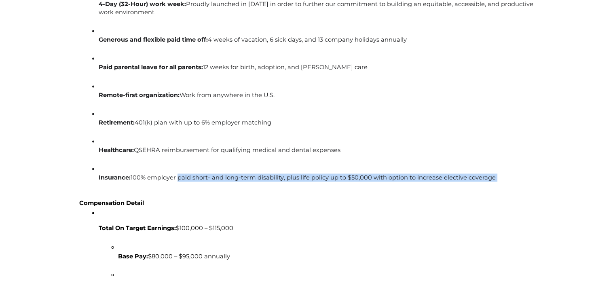
drag, startPoint x: 179, startPoint y: 177, endPoint x: 238, endPoint y: 220, distance: 72.6
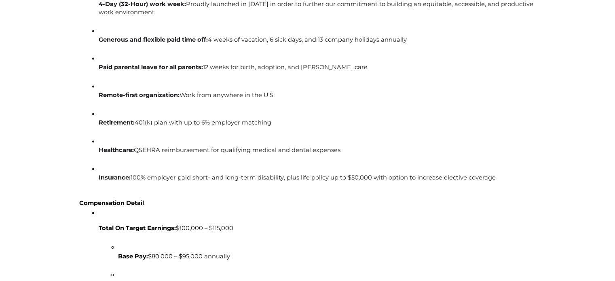
drag, startPoint x: 236, startPoint y: 221, endPoint x: 227, endPoint y: 219, distance: 9.4
click at [235, 220] on li "Total On Target Earnings: $100,000 – $115,000" at bounding box center [317, 225] width 437 height 34
drag, startPoint x: 244, startPoint y: 228, endPoint x: 98, endPoint y: 225, distance: 146.4
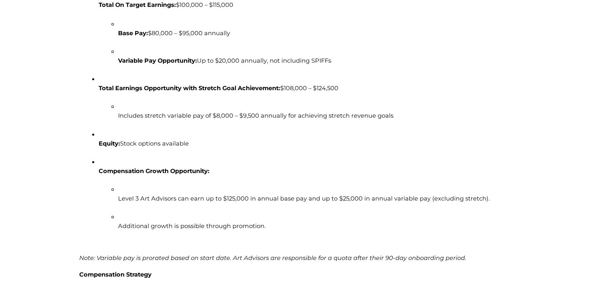
scroll to position [1536, 0]
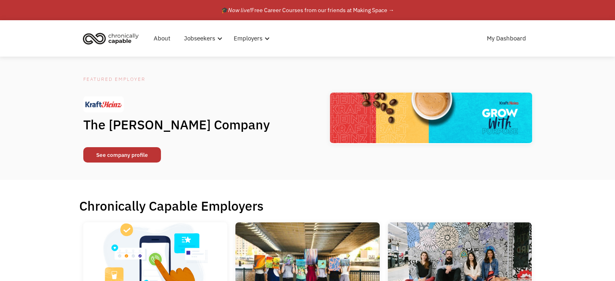
click at [115, 154] on link "See company profile" at bounding box center [122, 154] width 78 height 15
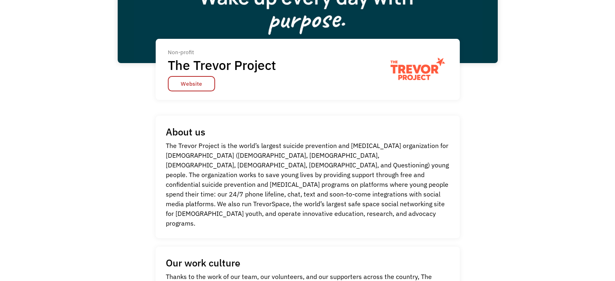
scroll to position [121, 0]
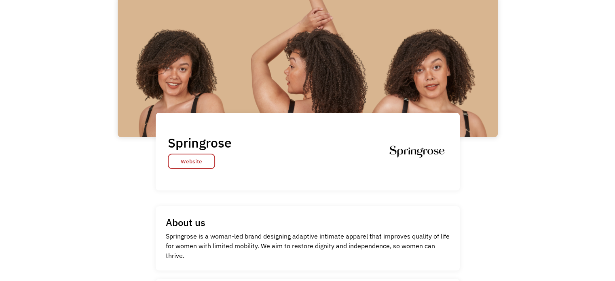
scroll to position [162, 0]
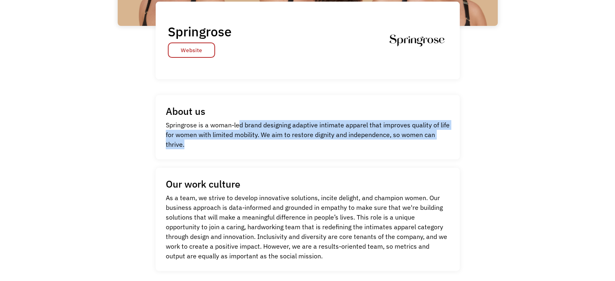
drag, startPoint x: 240, startPoint y: 123, endPoint x: 437, endPoint y: 144, distance: 198.3
click at [437, 144] on p "Springrose is a woman-led brand designing adaptive intimate apparel that improv…" at bounding box center [308, 134] width 284 height 29
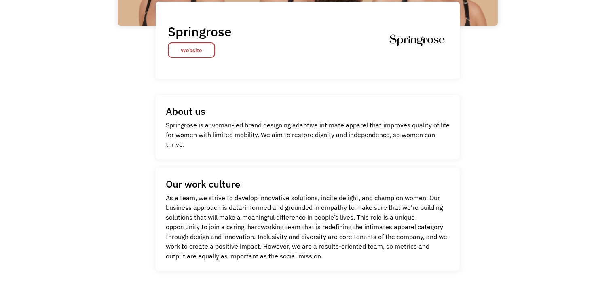
click at [307, 168] on div "Our work culture As a team, we strive to develop innovative solutions, incite d…" at bounding box center [308, 219] width 304 height 103
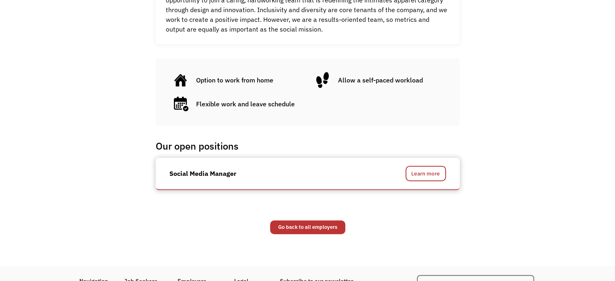
scroll to position [404, 0]
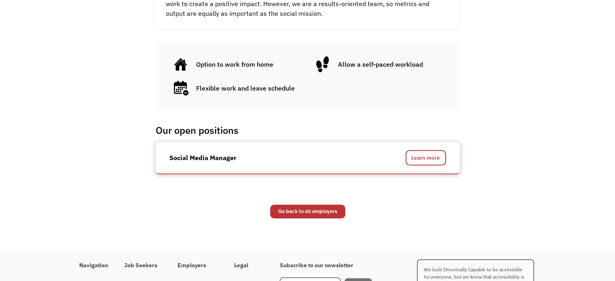
click at [247, 163] on div "Social Media Manager" at bounding box center [270, 157] width 202 height 15
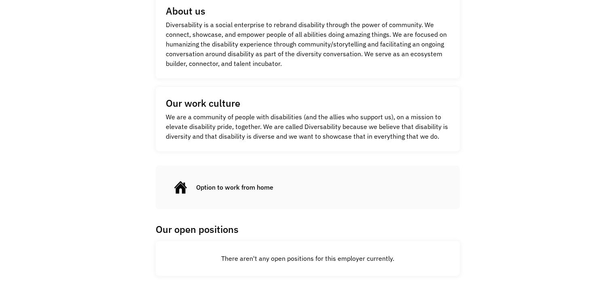
scroll to position [283, 0]
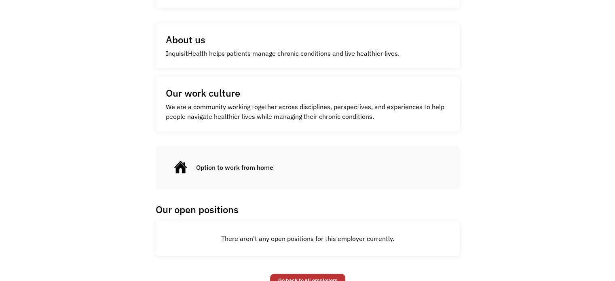
scroll to position [283, 0]
